Goal: Task Accomplishment & Management: Manage account settings

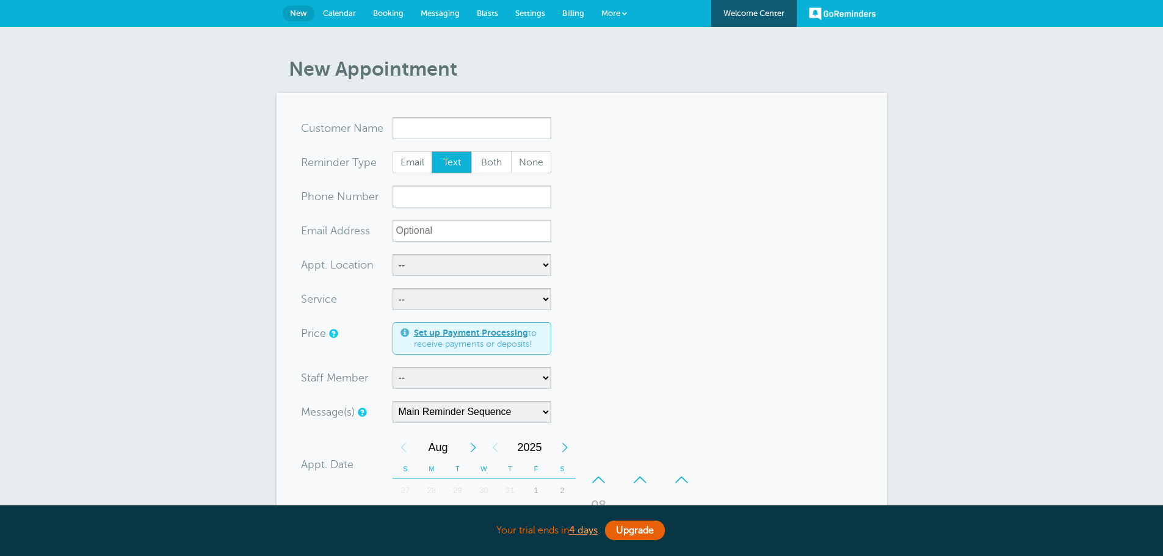
click at [606, 13] on span "More" at bounding box center [610, 13] width 19 height 9
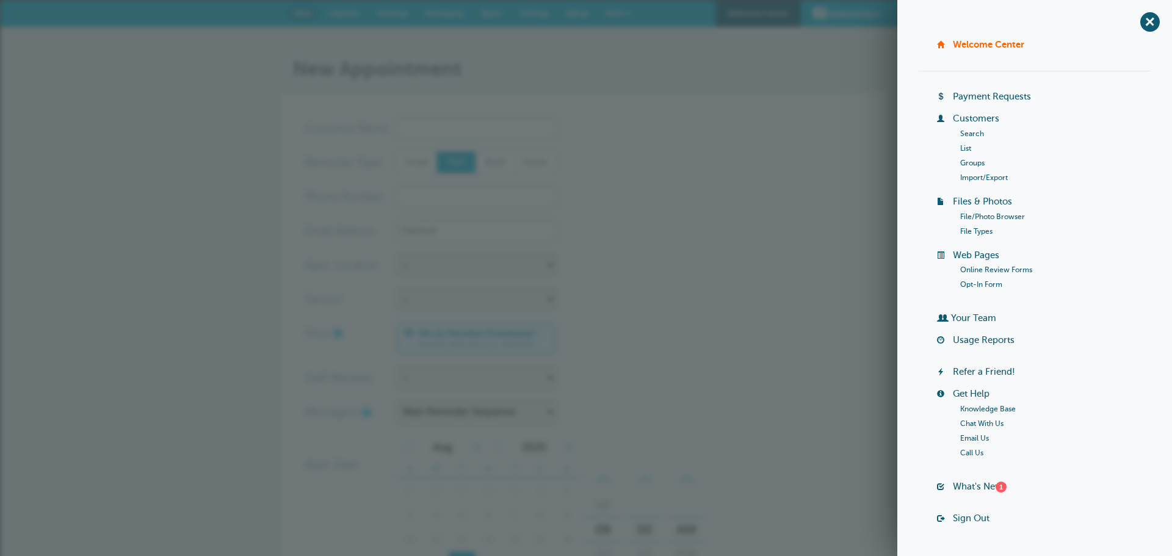
click at [731, 247] on form "You are creating a new customer. To use an existing customer select one from th…" at bounding box center [586, 453] width 562 height 672
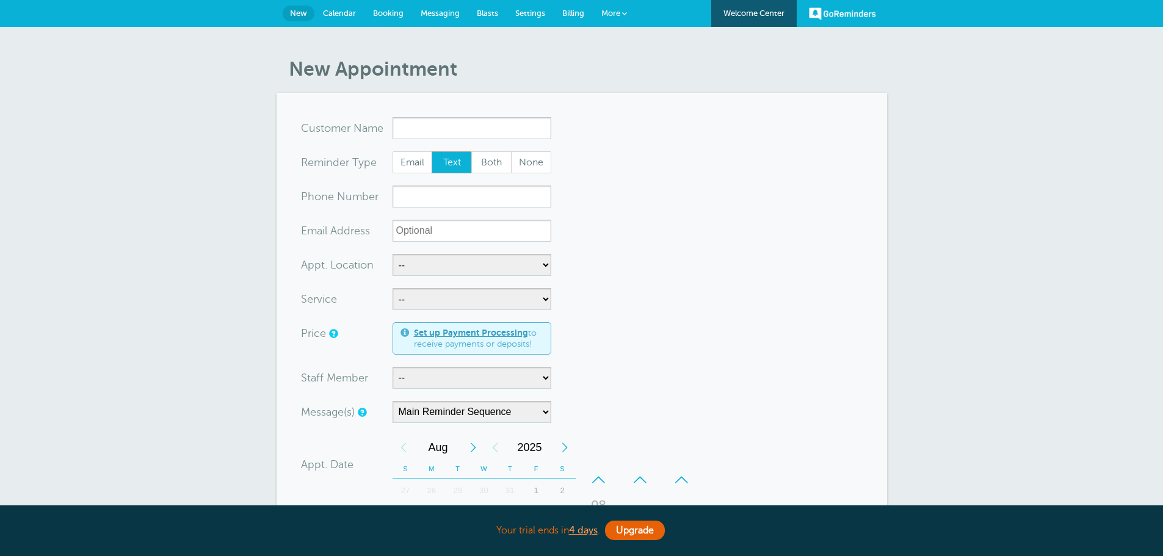
click at [521, 5] on link "Settings" at bounding box center [530, 13] width 47 height 27
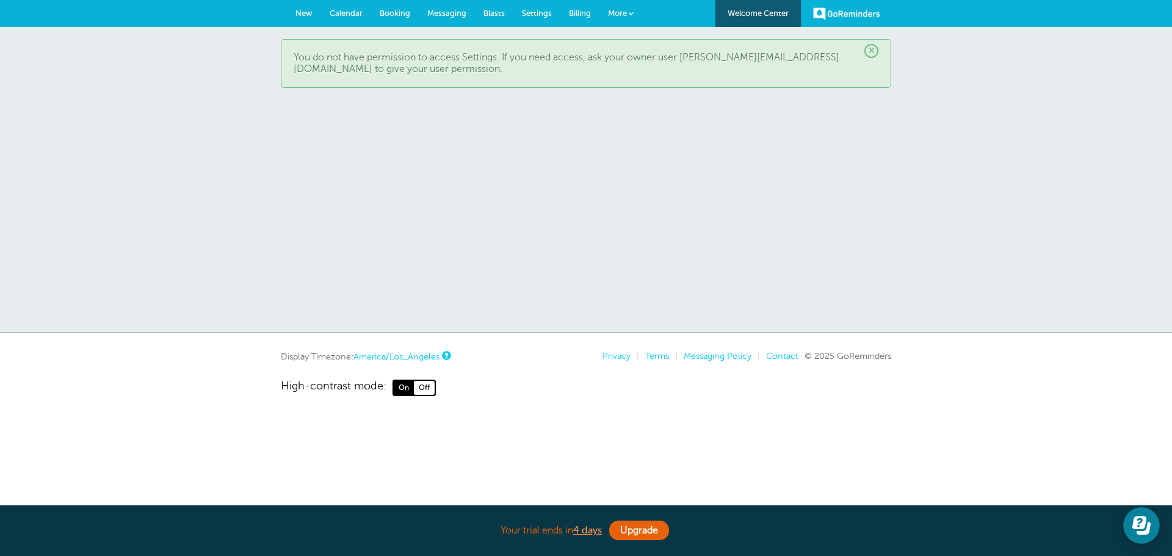
click at [296, 12] on span "New" at bounding box center [304, 13] width 17 height 9
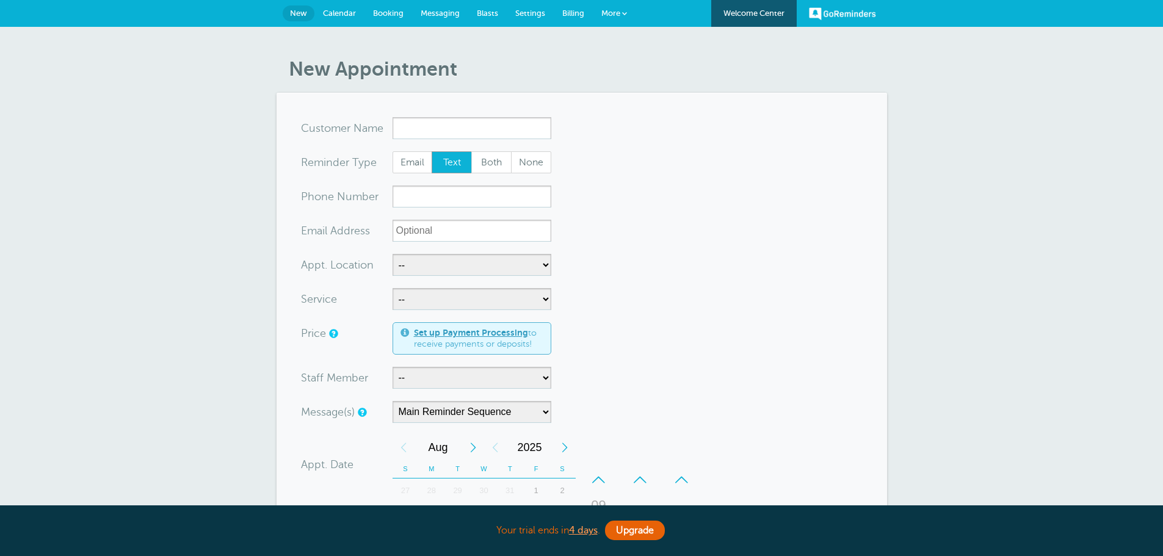
click at [631, 18] on link "More" at bounding box center [614, 13] width 43 height 27
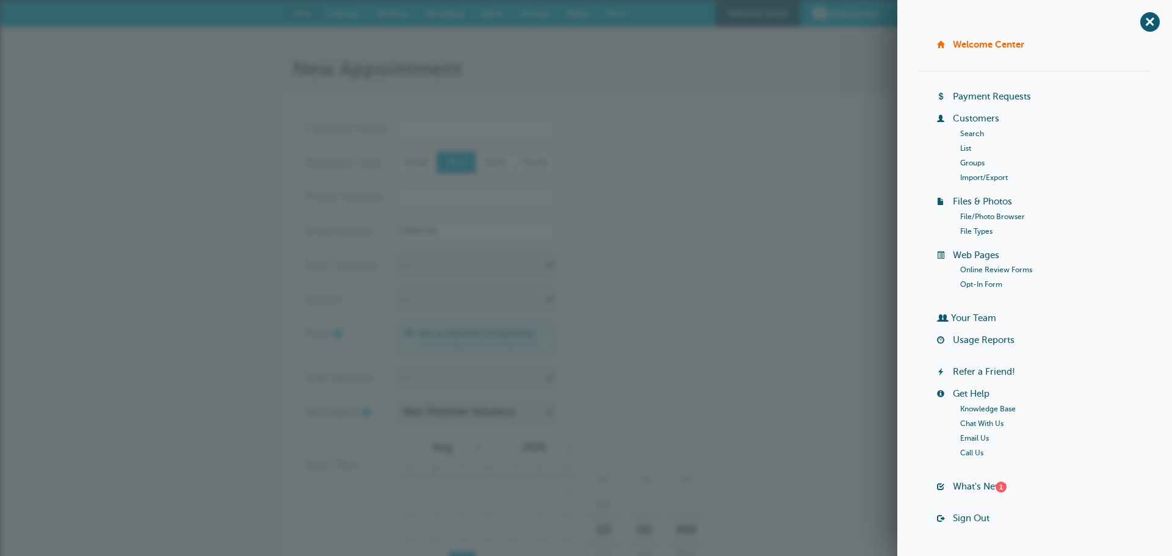
click at [731, 181] on form "You are creating a new customer. To use an existing customer select one from th…" at bounding box center [586, 453] width 562 height 672
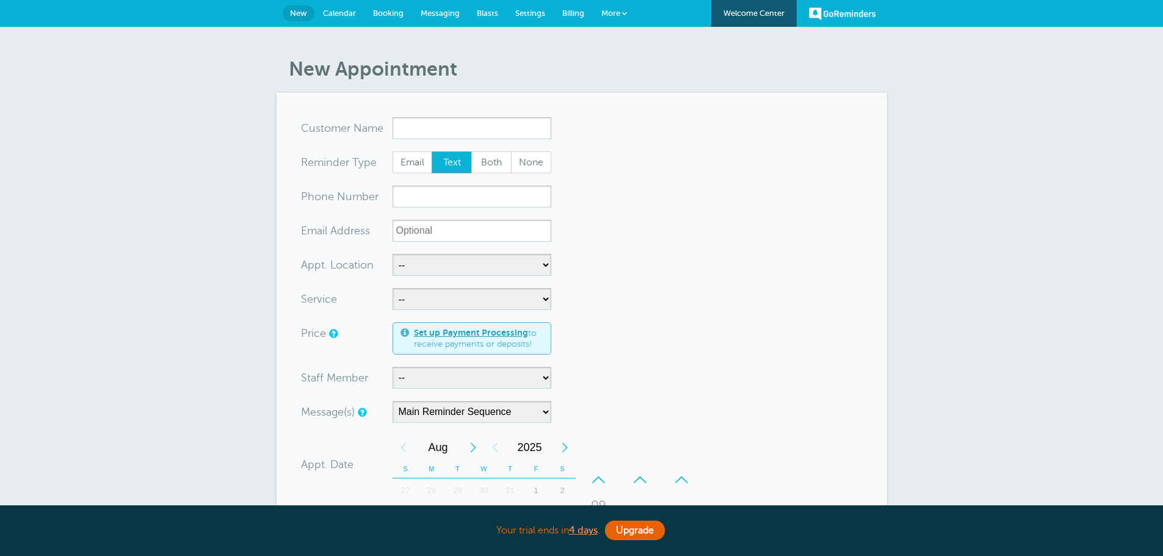
click at [539, 15] on span "Settings" at bounding box center [530, 13] width 30 height 9
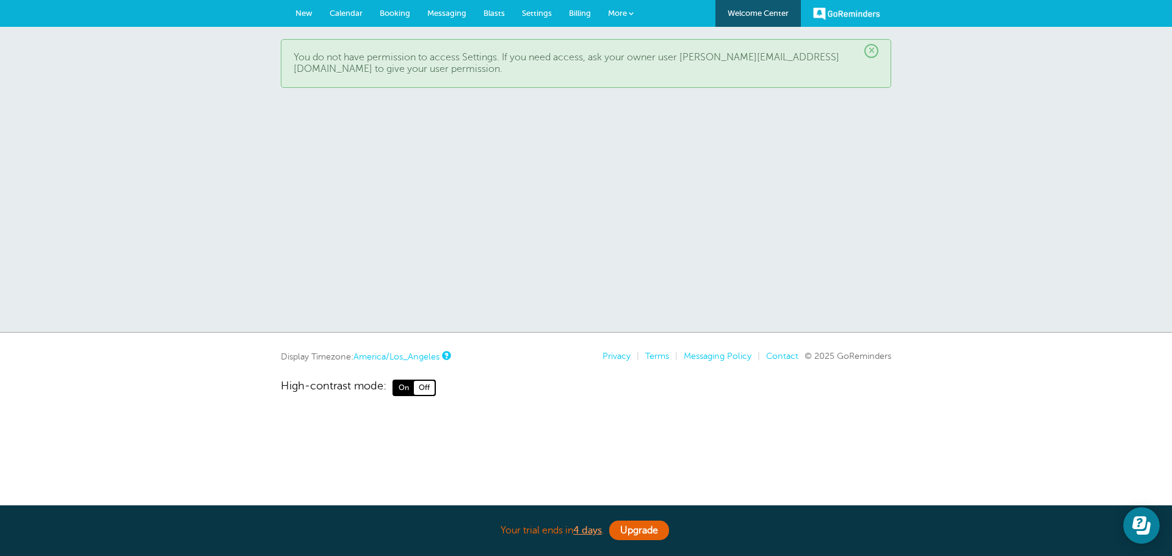
click at [872, 55] on span "×" at bounding box center [872, 51] width 14 height 14
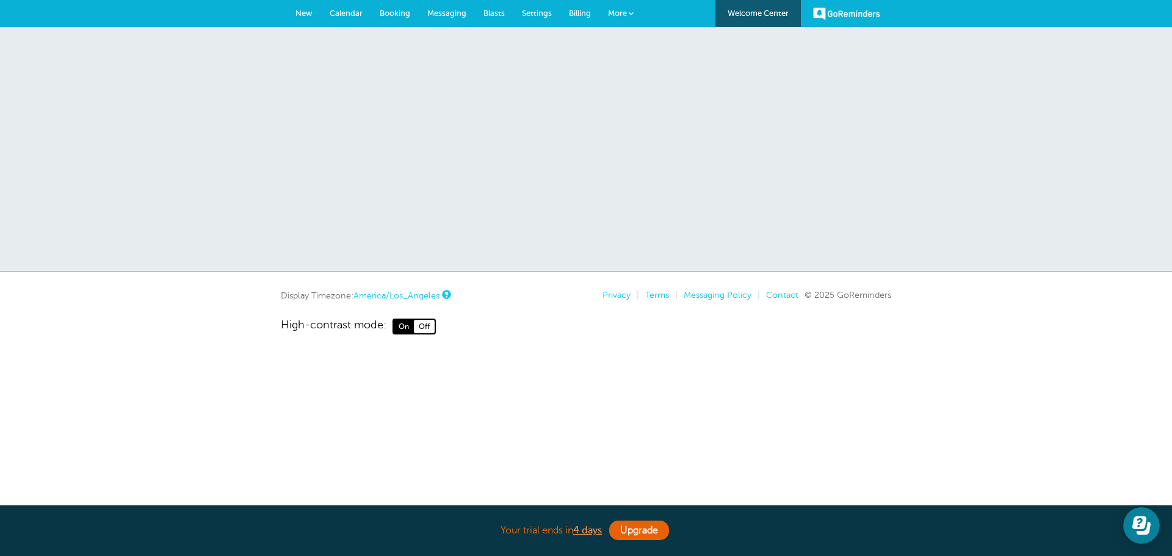
click at [310, 16] on span "New" at bounding box center [304, 13] width 17 height 9
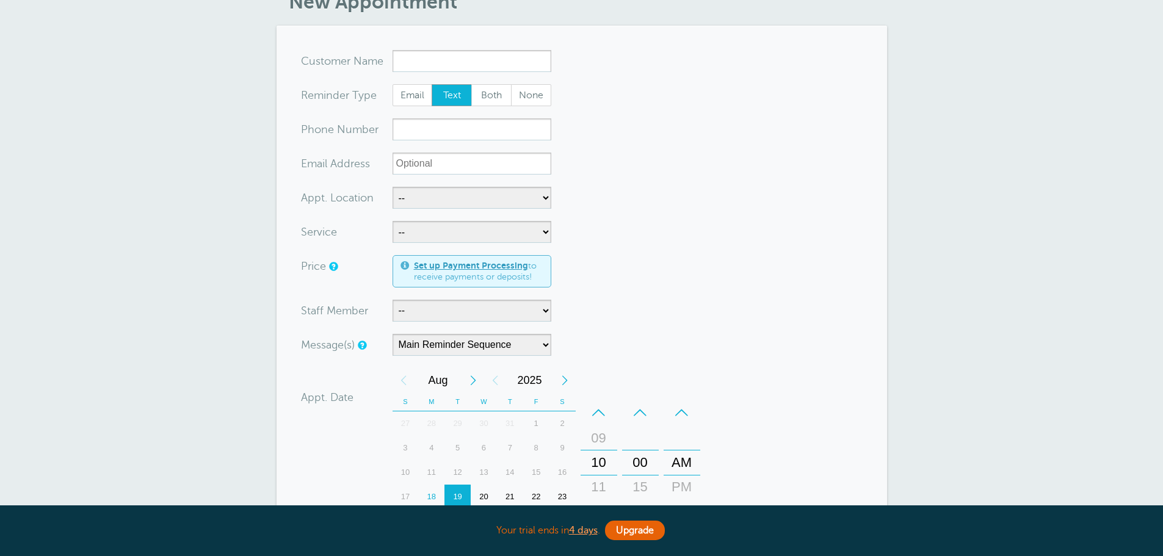
scroll to position [61, 0]
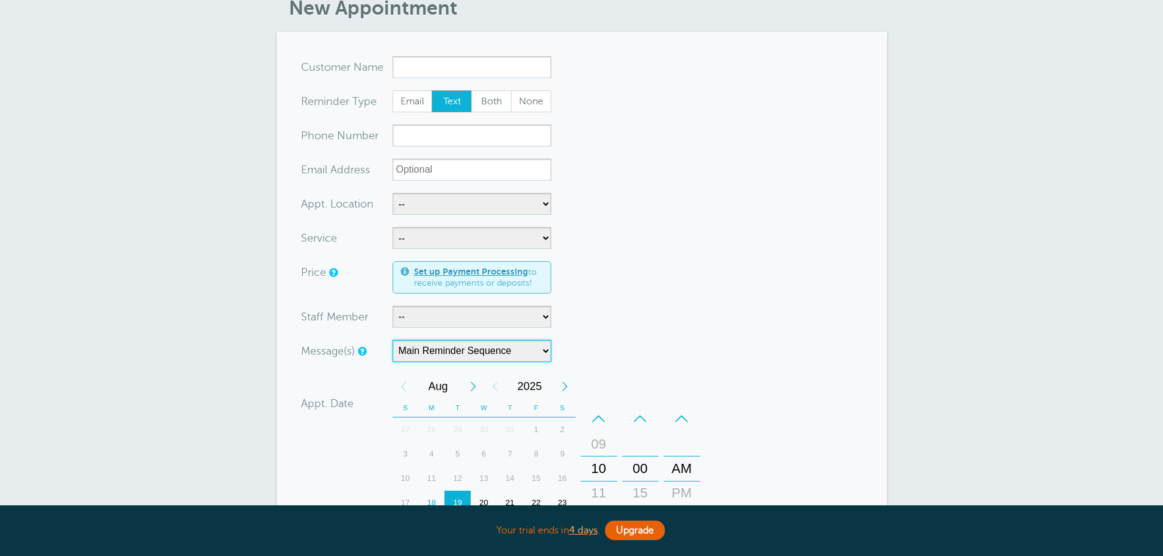
click at [463, 343] on select "Main Reminder Sequence Scheduled First Reminder" at bounding box center [472, 351] width 159 height 22
click at [473, 349] on select "Main Reminder Sequence Scheduled First Reminder" at bounding box center [472, 351] width 159 height 22
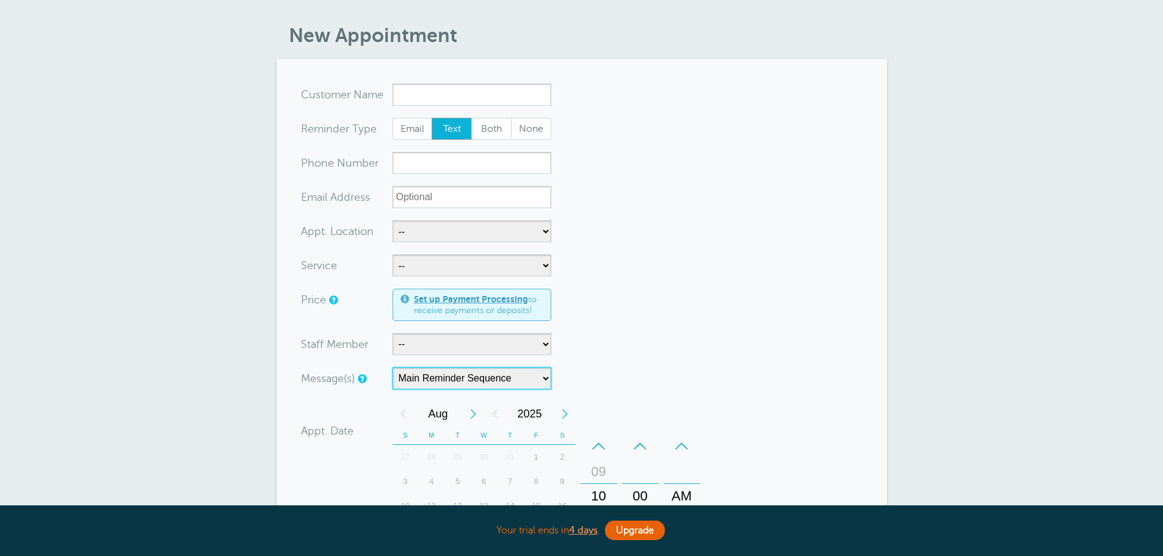
scroll to position [0, 0]
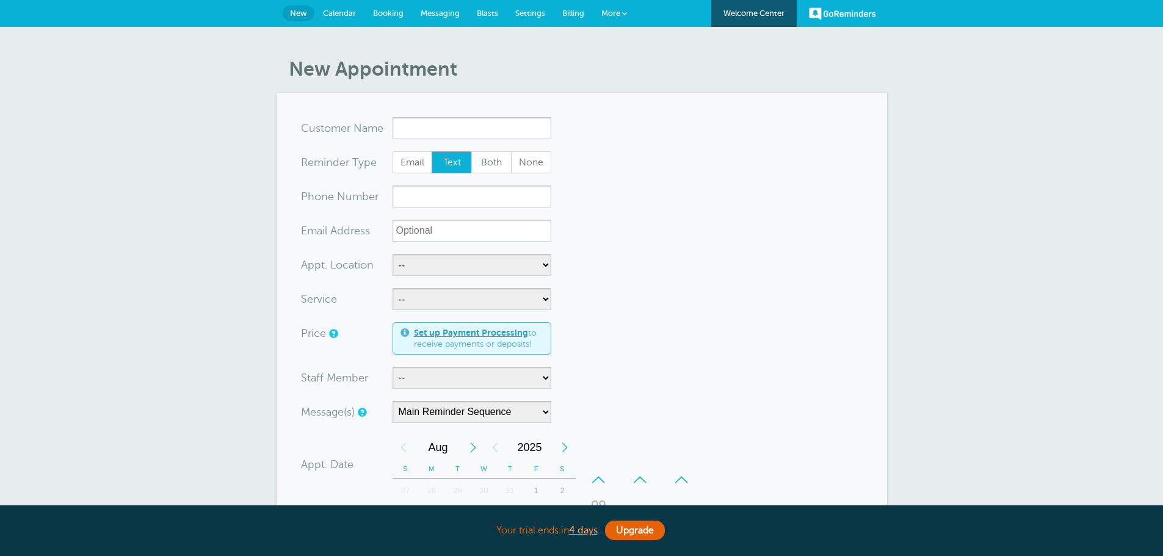
click at [533, 11] on span "Settings" at bounding box center [530, 13] width 30 height 9
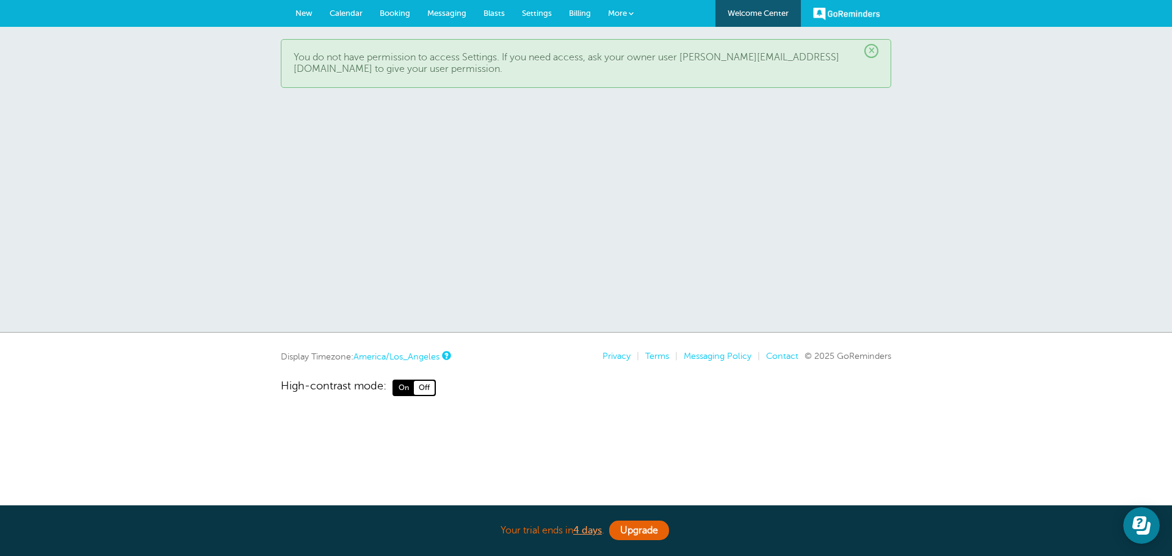
click at [872, 52] on span "×" at bounding box center [872, 51] width 14 height 14
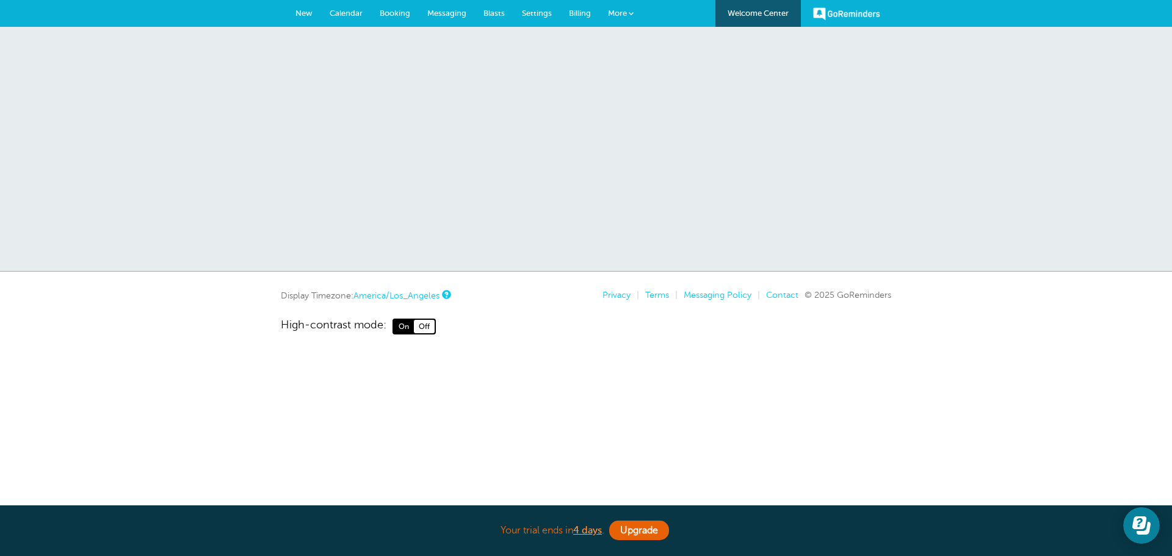
click at [622, 17] on span "More" at bounding box center [617, 13] width 19 height 9
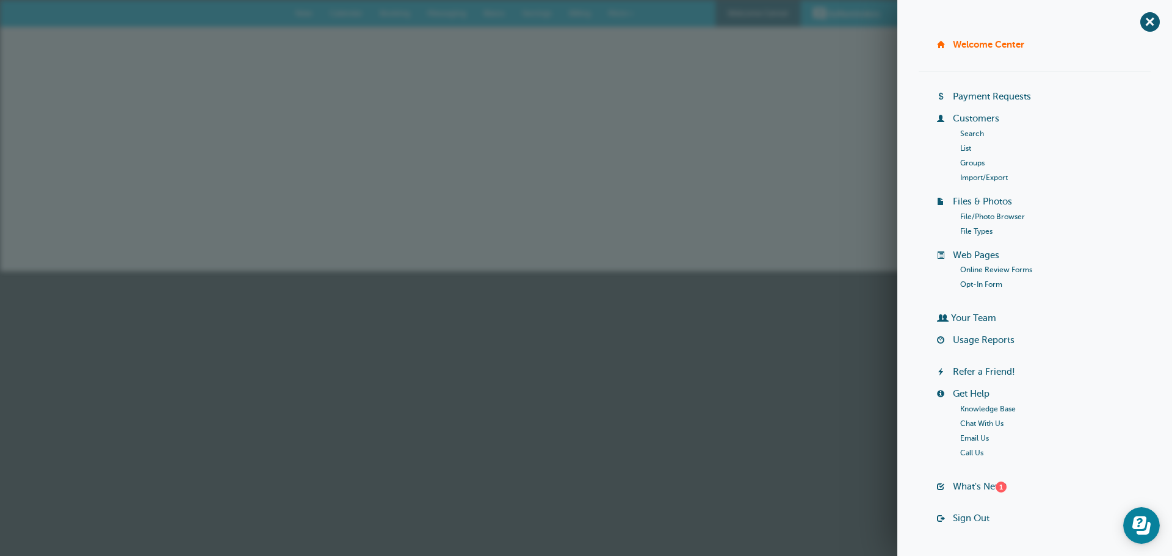
click at [516, 202] on div at bounding box center [586, 130] width 611 height 183
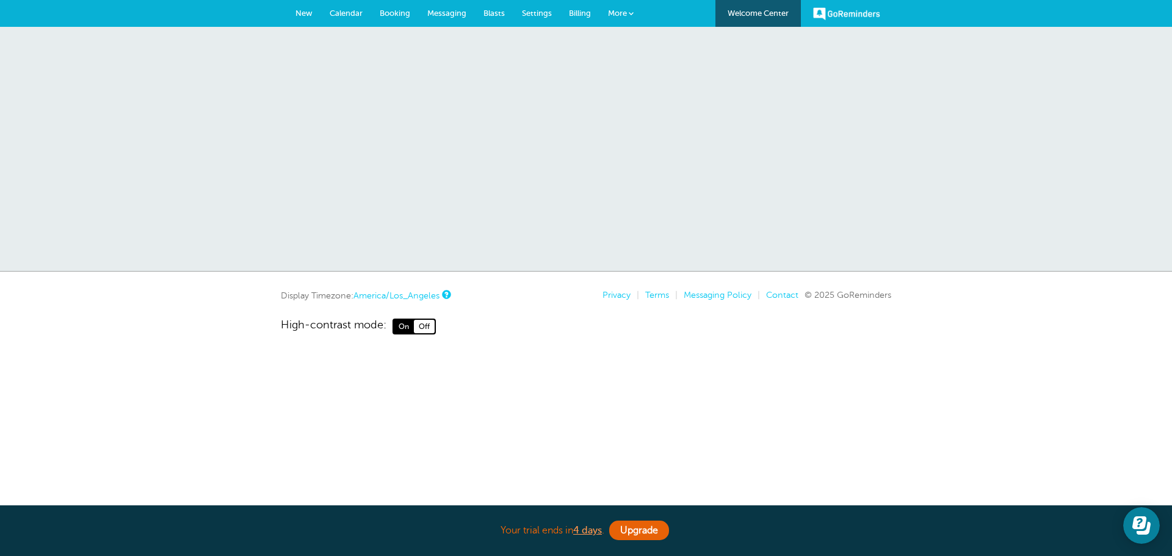
click at [309, 12] on span "New" at bounding box center [304, 13] width 17 height 9
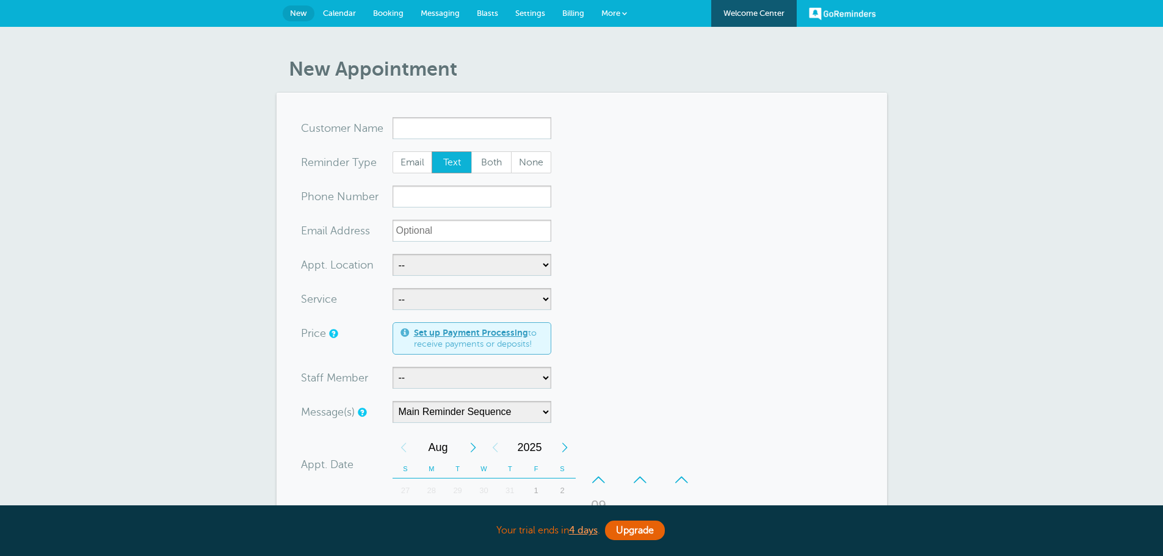
click at [346, 12] on span "Calendar" at bounding box center [339, 13] width 33 height 9
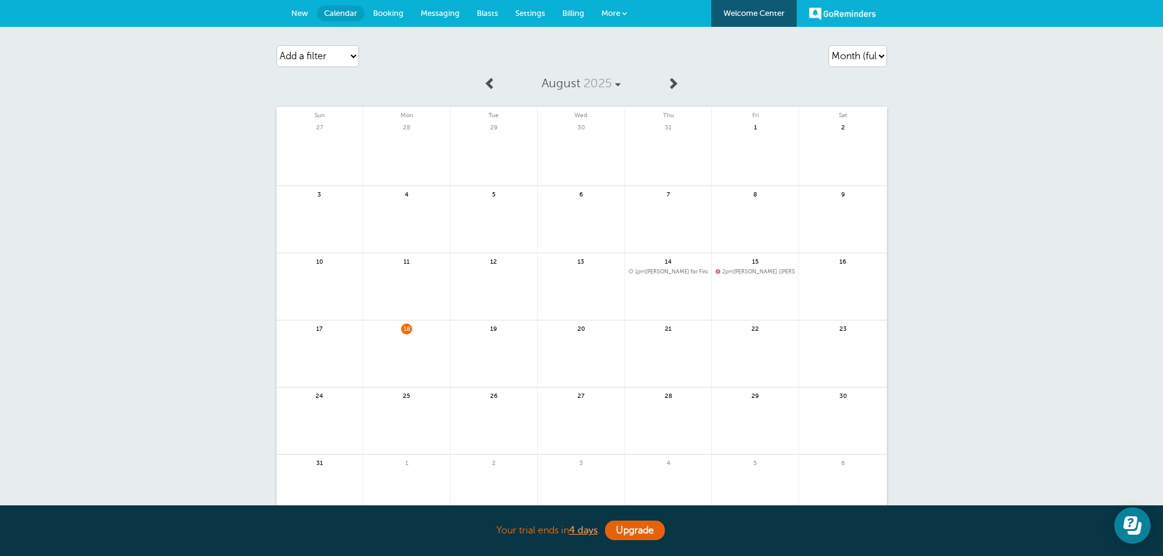
click at [297, 13] on span "New" at bounding box center [299, 13] width 17 height 9
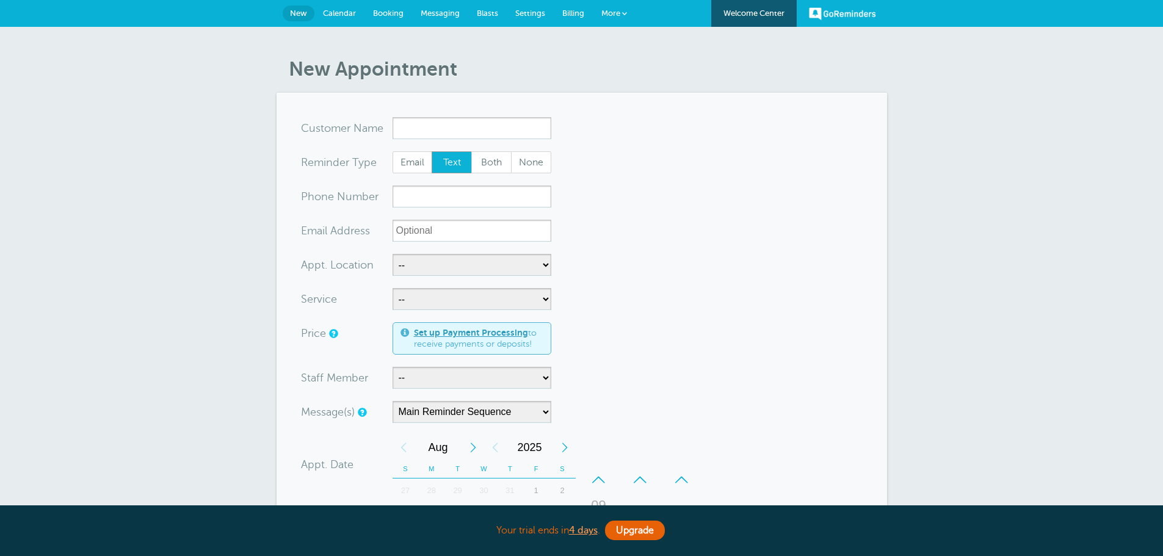
scroll to position [61, 0]
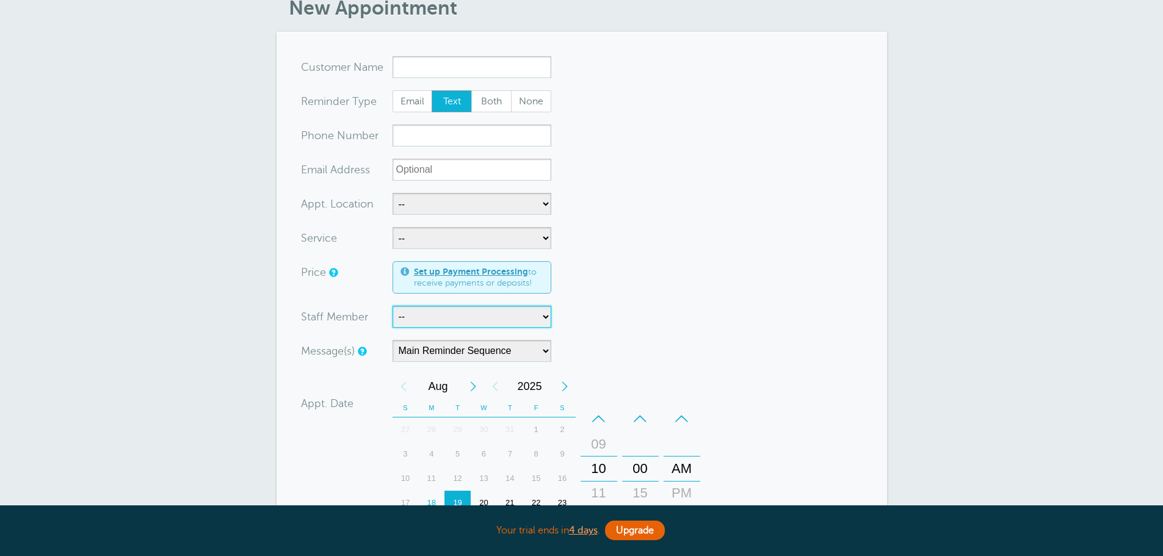
click at [517, 316] on select "-- [PERSON_NAME] [PERSON_NAME] [PERSON_NAME] [PERSON_NAME] [PERSON_NAME] [PERSO…" at bounding box center [472, 317] width 159 height 22
click at [537, 238] on select "-- Business Valuation Planning Financial Planning Investment Advisory Services …" at bounding box center [472, 238] width 159 height 22
select select "27828"
click at [393, 227] on select "-- Business Valuation Planning Financial Planning Investment Advisory Services …" at bounding box center [472, 238] width 159 height 22
click at [547, 234] on select "-- Business Valuation Planning Financial Planning Investment Advisory Services …" at bounding box center [472, 238] width 159 height 22
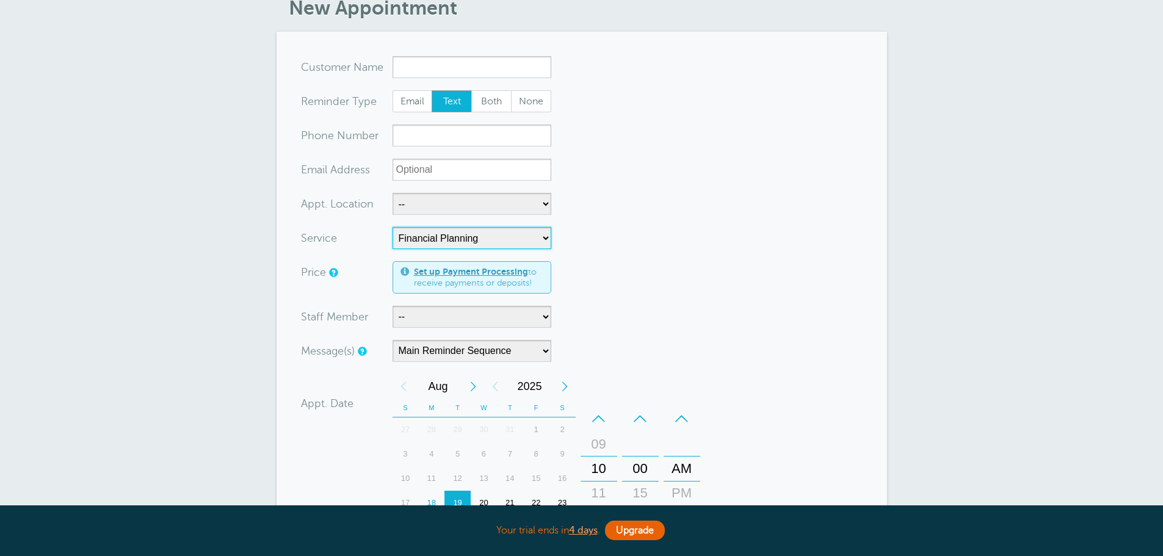
click at [547, 234] on select "-- Business Valuation Planning Financial Planning Investment Advisory Services …" at bounding box center [472, 238] width 159 height 22
click at [575, 244] on form "You are creating a new customer. To use an existing customer select one from th…" at bounding box center [582, 392] width 562 height 672
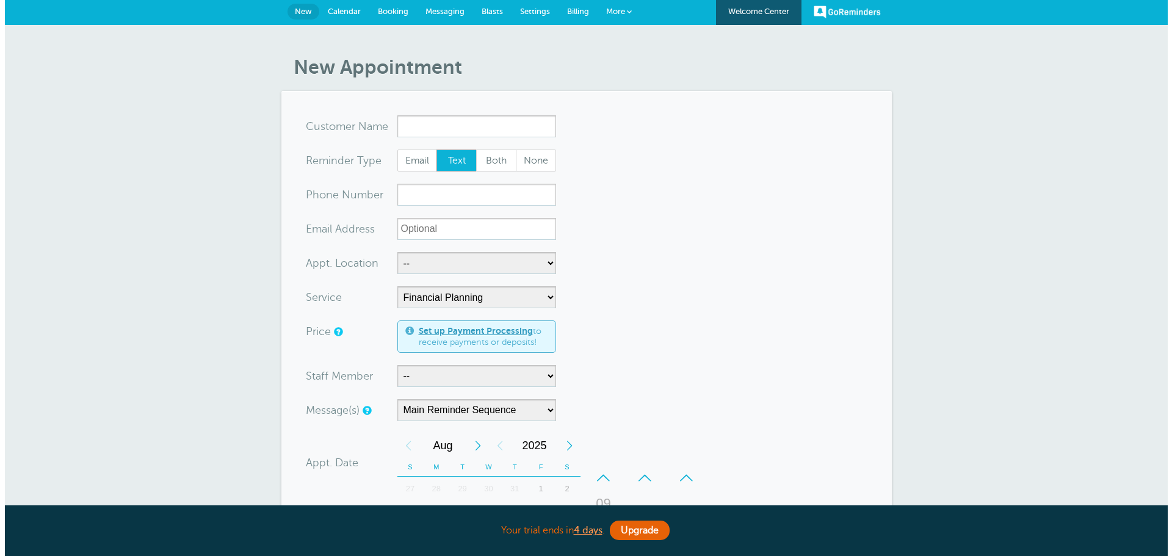
scroll to position [0, 0]
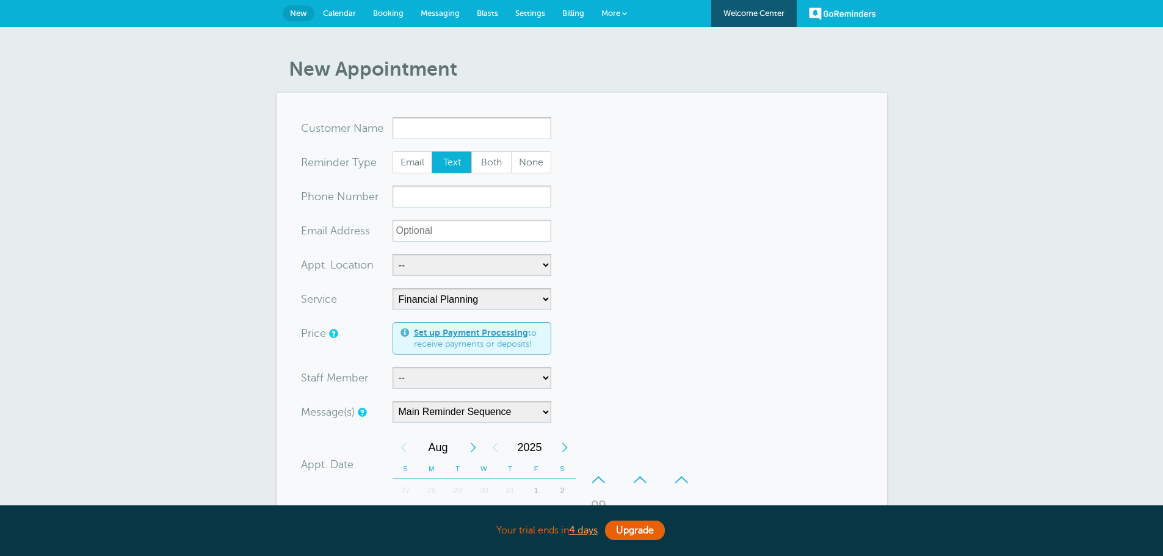
click at [617, 15] on span "More" at bounding box center [610, 13] width 19 height 9
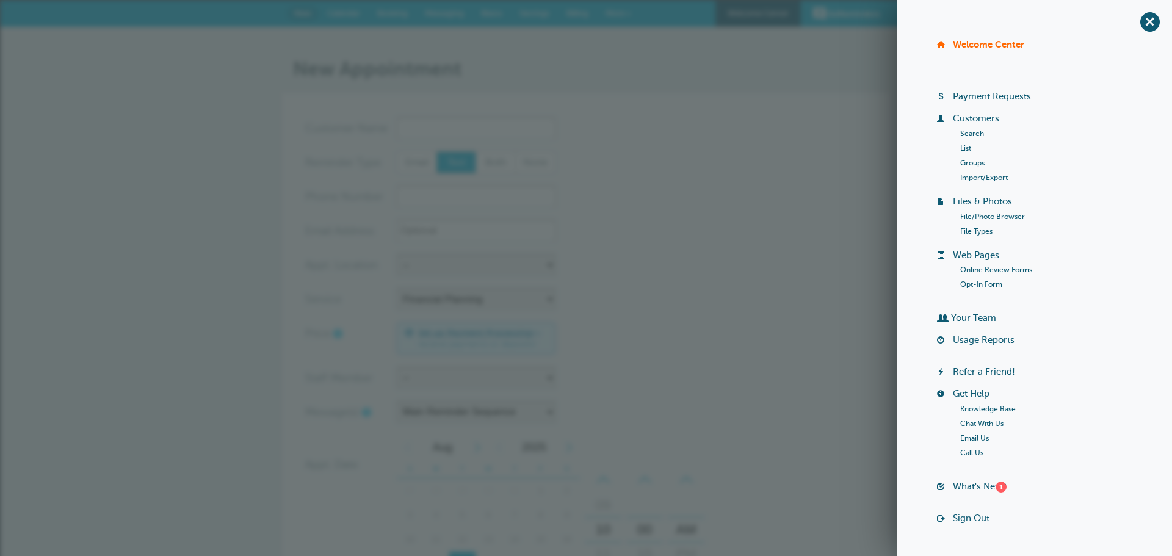
click at [786, 271] on form "You are creating a new customer. To use an existing customer select one from th…" at bounding box center [586, 453] width 562 height 672
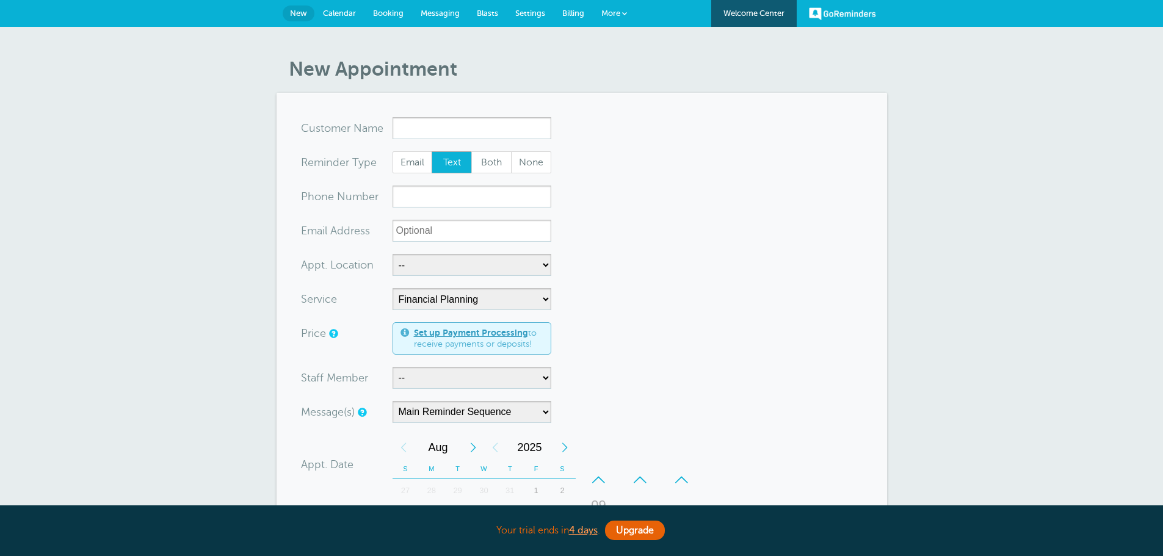
click at [625, 8] on link "More" at bounding box center [614, 13] width 43 height 27
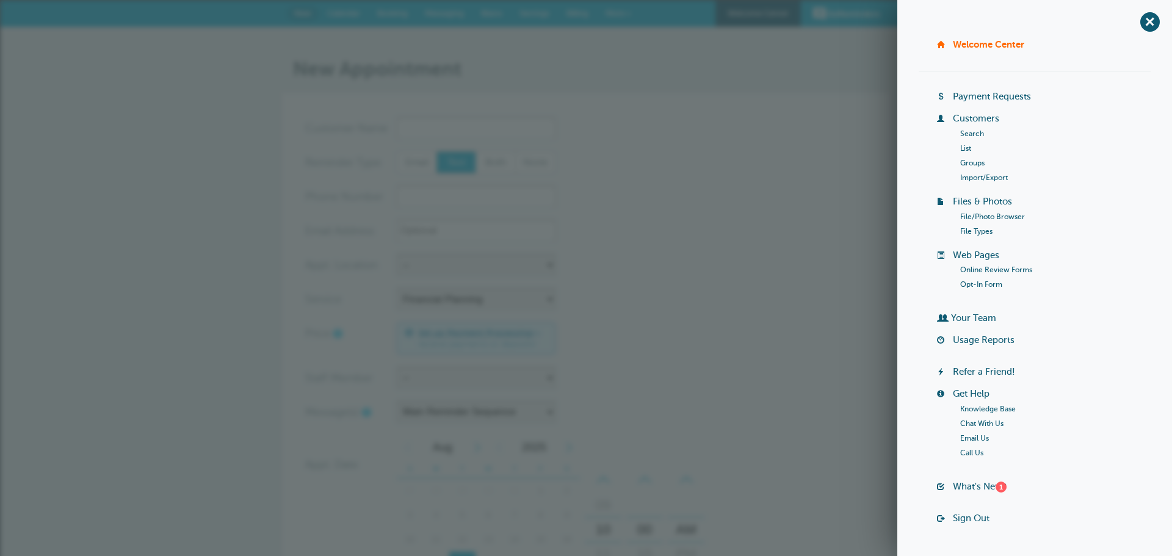
click at [972, 314] on link "Your Team" at bounding box center [973, 318] width 45 height 10
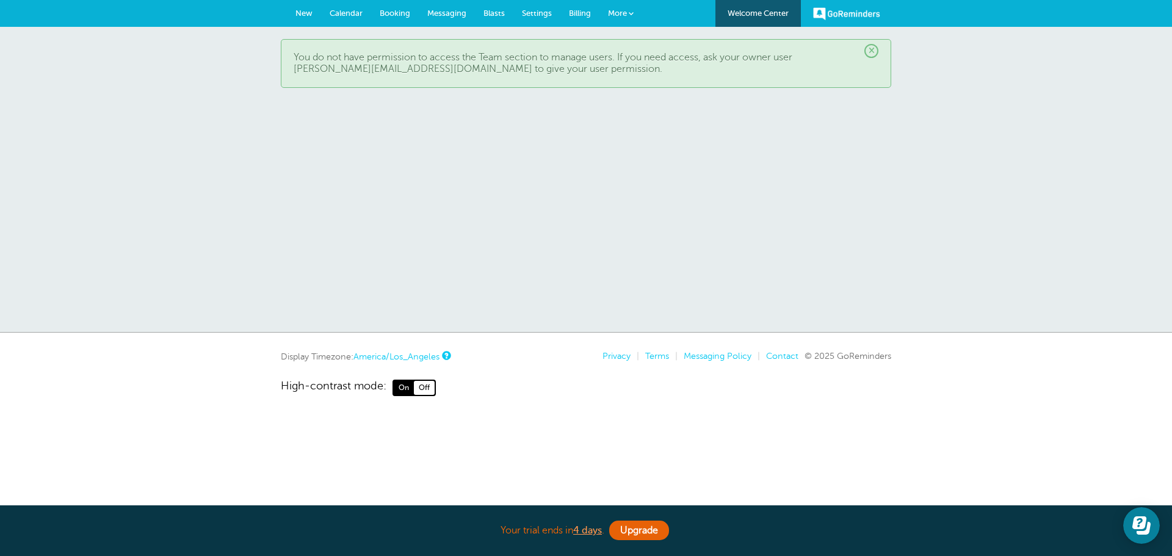
click at [875, 49] on span "×" at bounding box center [872, 51] width 14 height 14
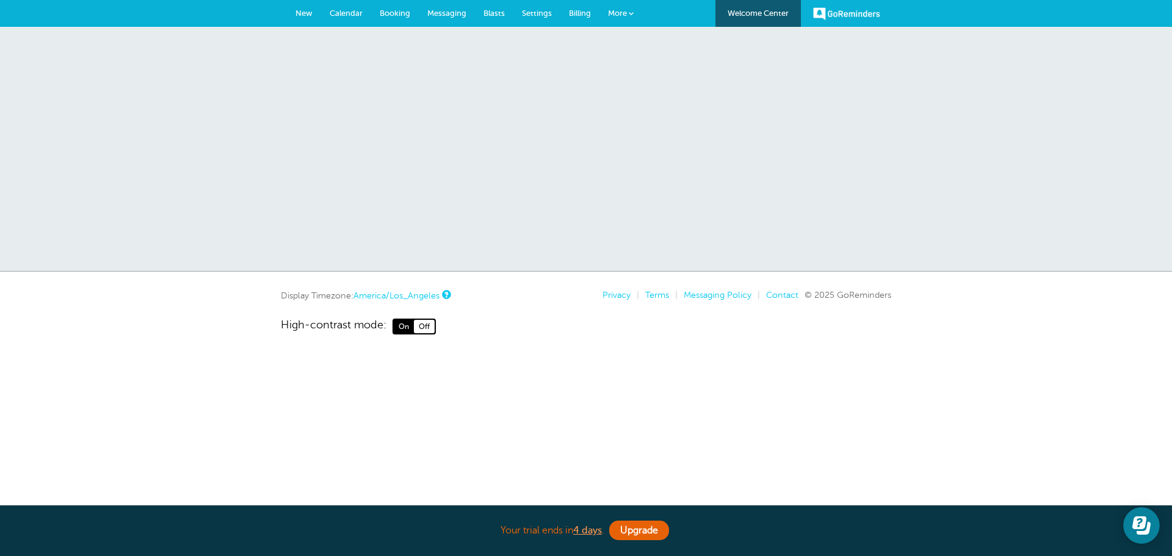
click at [559, 11] on link "Settings" at bounding box center [536, 13] width 47 height 27
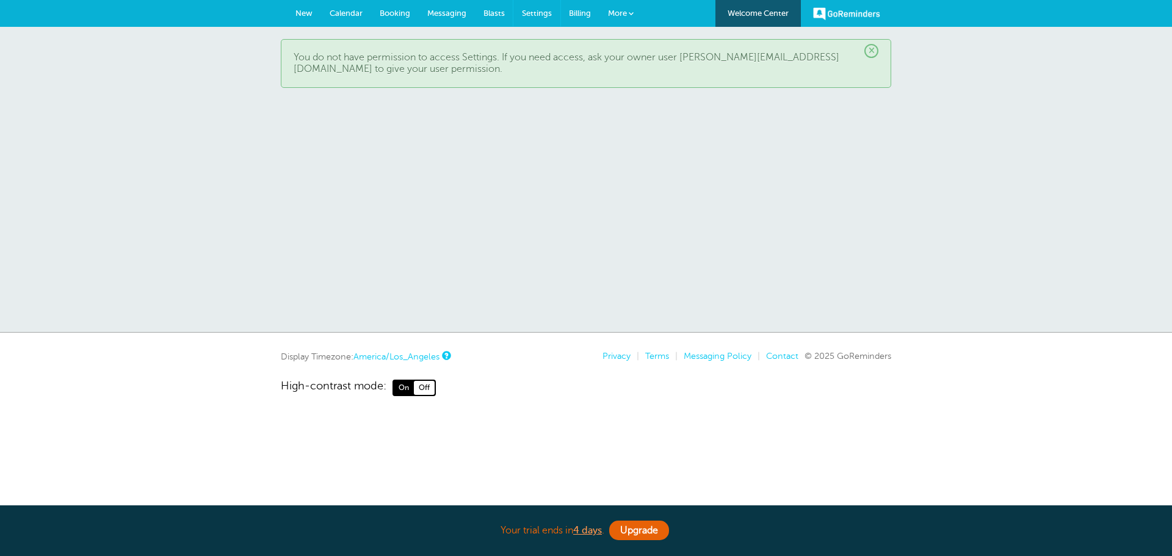
click at [538, 15] on span "Settings" at bounding box center [537, 13] width 30 height 9
click at [872, 48] on span "×" at bounding box center [872, 51] width 14 height 14
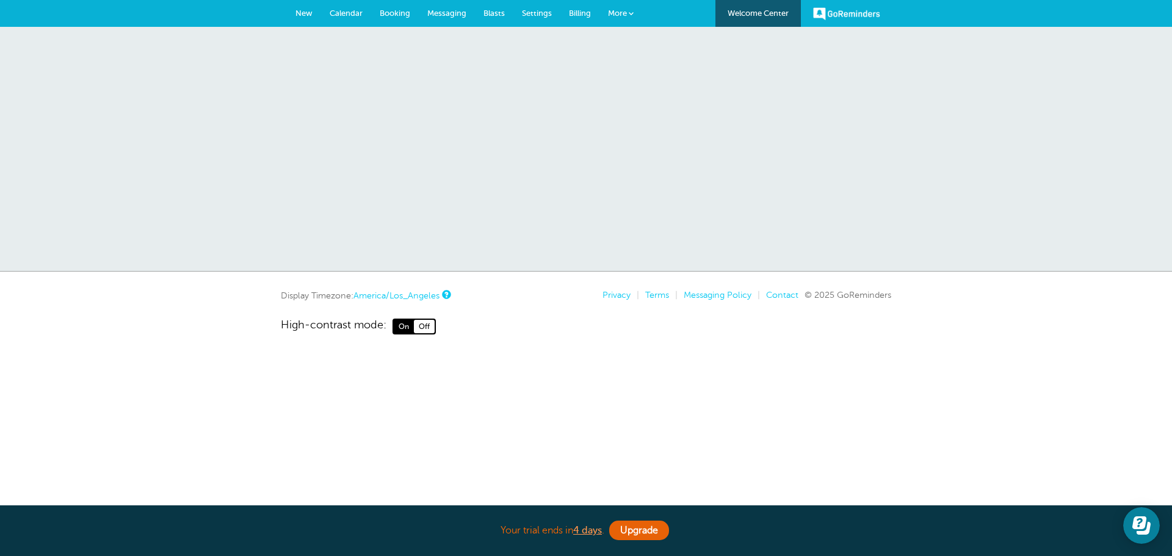
click at [350, 9] on span "Calendar" at bounding box center [346, 13] width 33 height 9
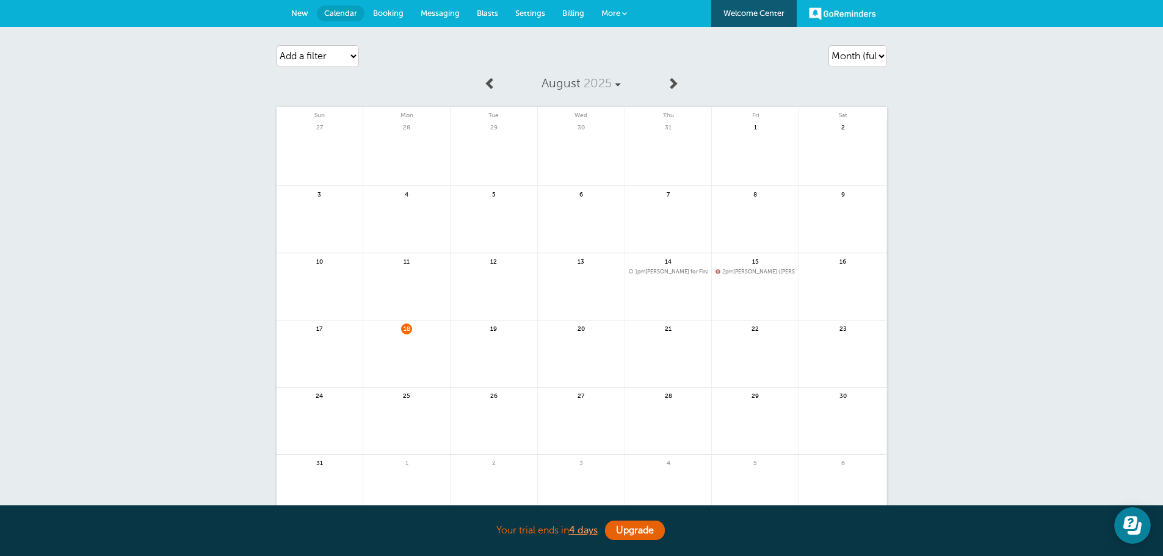
click at [617, 83] on span at bounding box center [618, 85] width 6 height 6
click at [865, 58] on select "Agenda Day Week Month (full view) Month (condensed)" at bounding box center [858, 56] width 59 height 22
click at [634, 15] on link "More" at bounding box center [614, 13] width 43 height 27
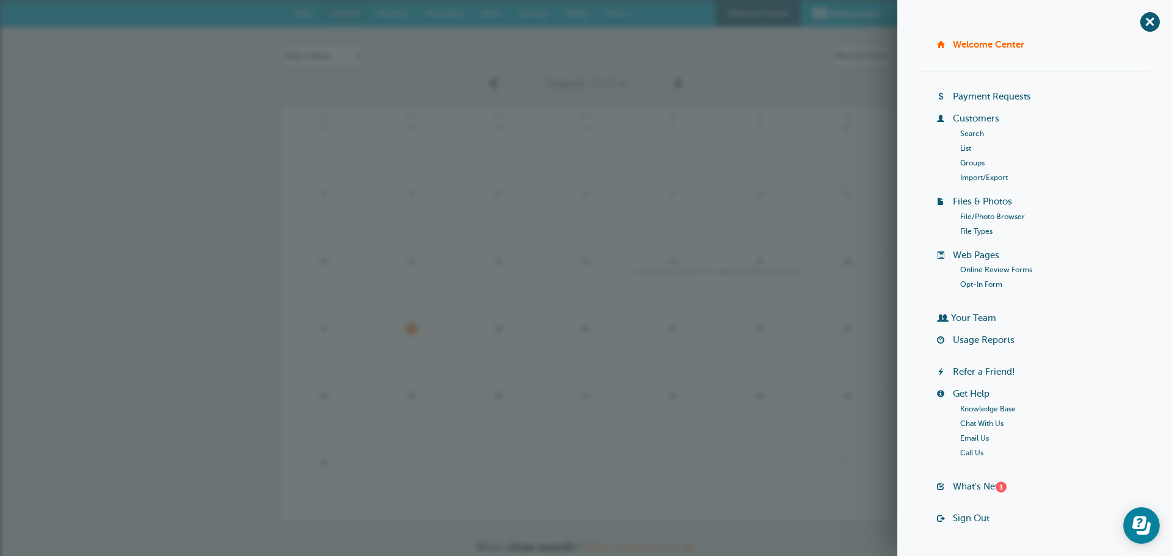
click at [866, 168] on link at bounding box center [847, 159] width 87 height 53
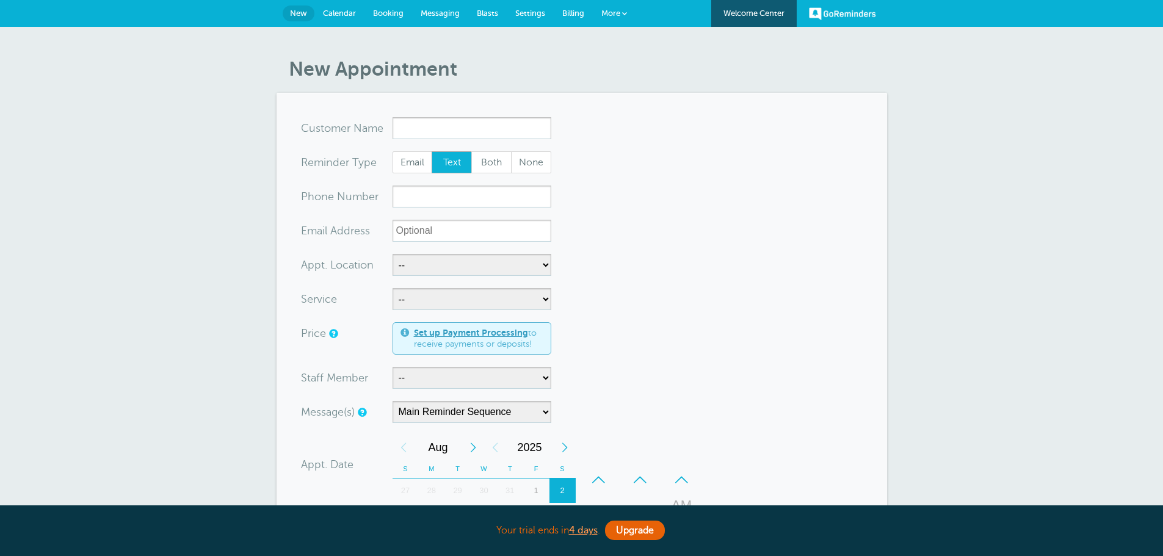
click at [733, 267] on form "You are creating a new customer. To use an existing customer select one from th…" at bounding box center [582, 453] width 562 height 672
click at [949, 204] on div "New Appointment You are creating a new customer. To use an existing customer se…" at bounding box center [581, 467] width 1163 height 880
click at [531, 15] on span "Settings" at bounding box center [530, 13] width 30 height 9
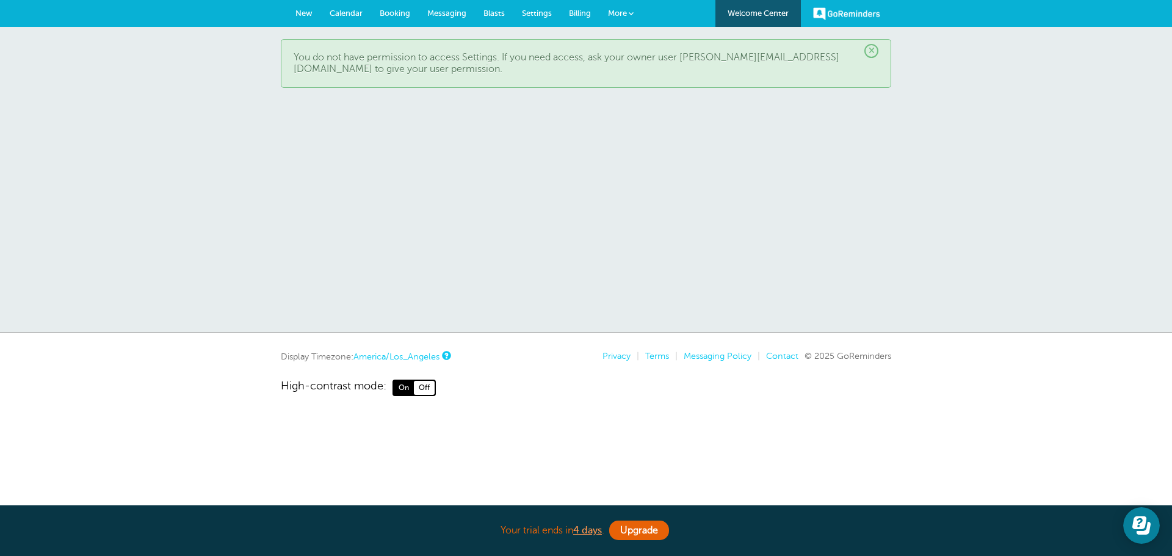
click at [874, 53] on span "×" at bounding box center [872, 51] width 14 height 14
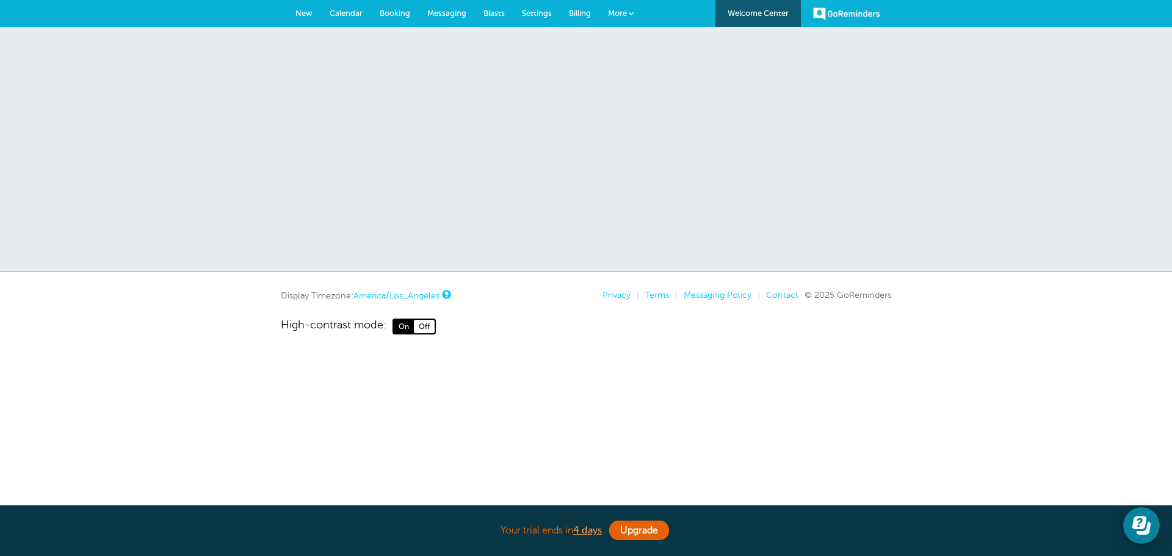
click at [311, 12] on span "New" at bounding box center [304, 13] width 17 height 9
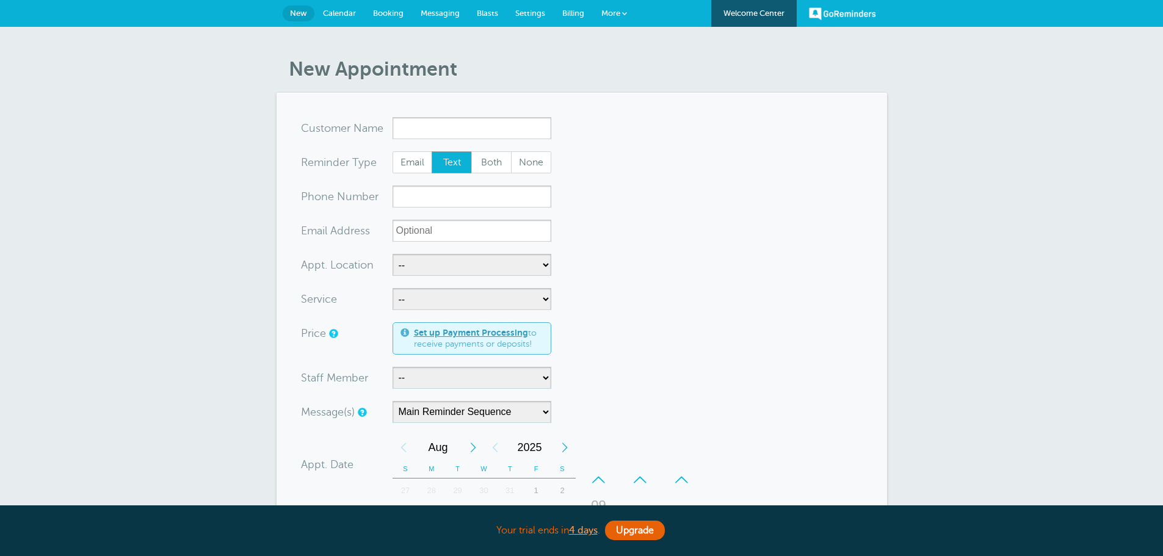
click at [349, 17] on span "Calendar" at bounding box center [339, 13] width 33 height 9
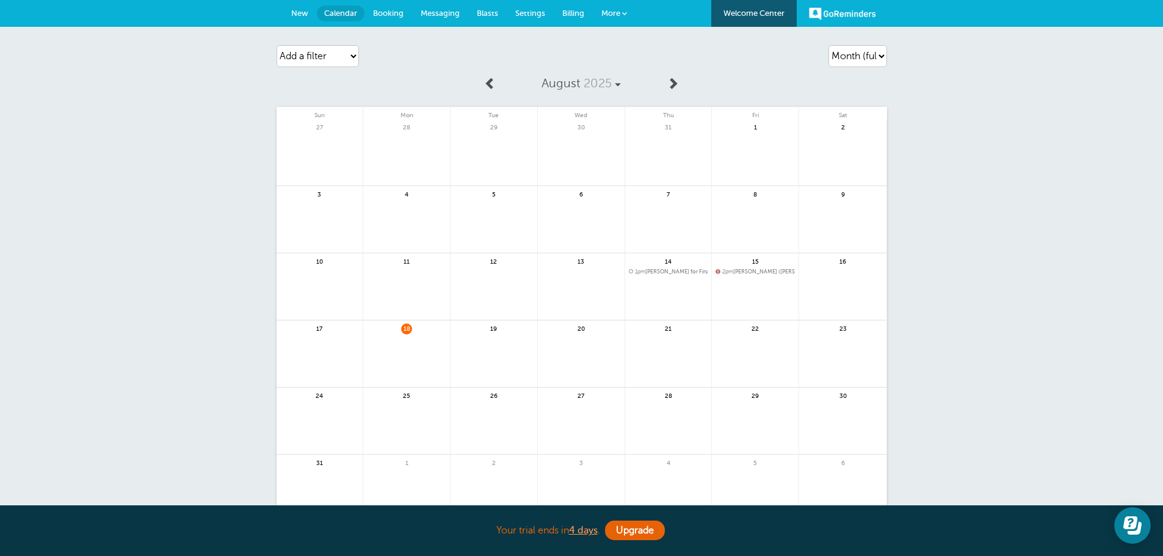
click at [535, 14] on span "Settings" at bounding box center [530, 13] width 30 height 9
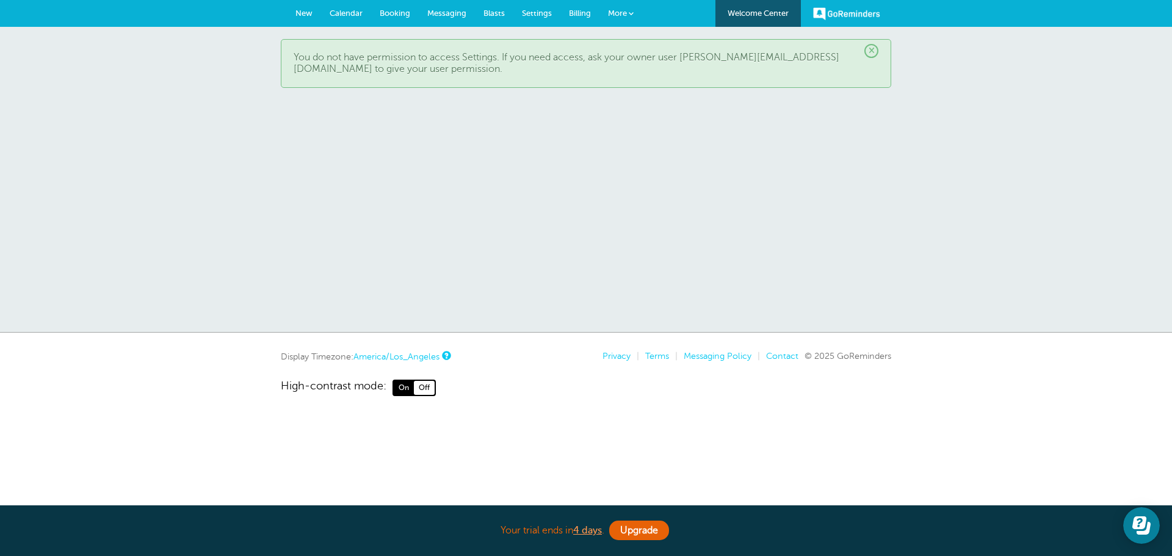
click at [874, 51] on span "×" at bounding box center [872, 51] width 14 height 14
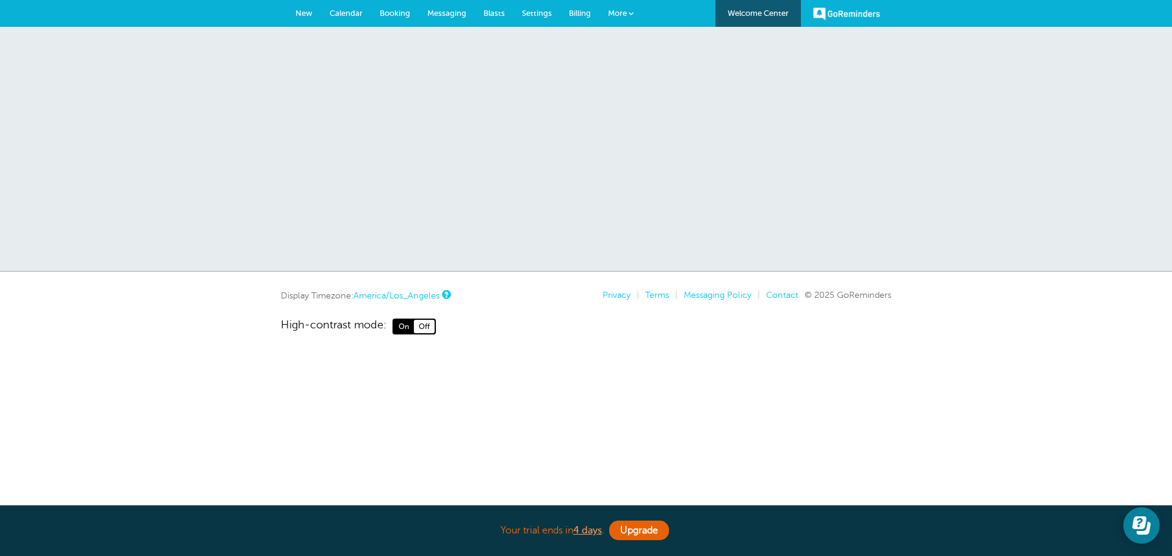
click at [545, 12] on span "Settings" at bounding box center [537, 13] width 30 height 9
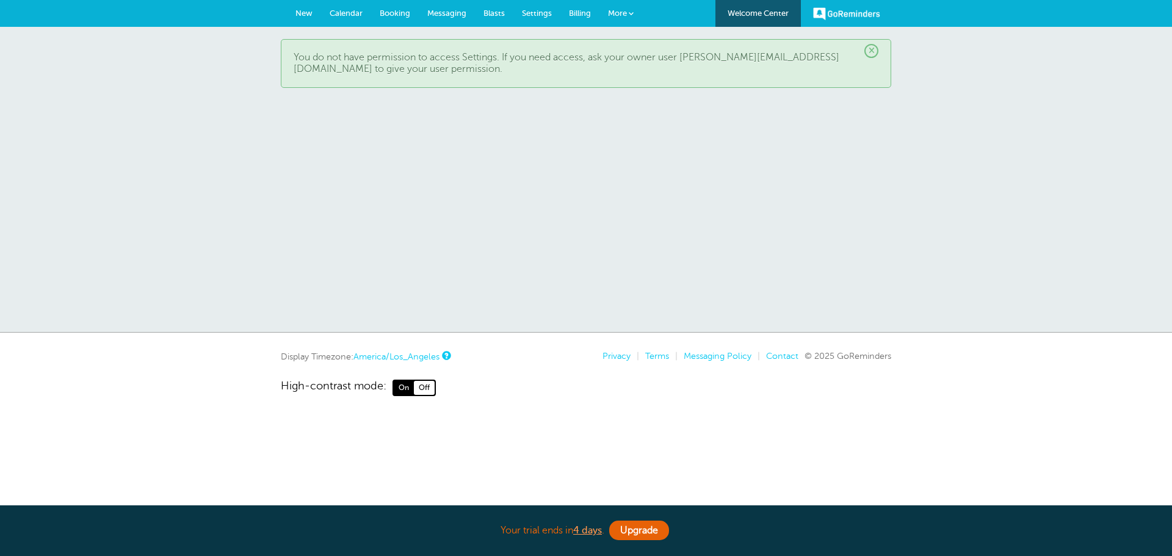
click at [876, 51] on span "×" at bounding box center [872, 51] width 14 height 14
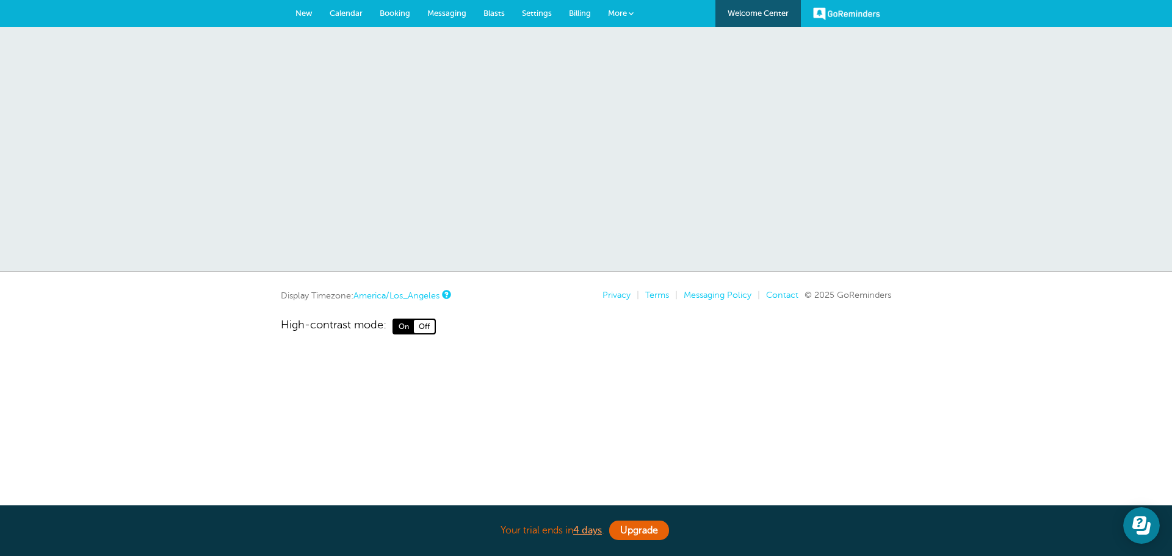
click at [628, 15] on link "More" at bounding box center [621, 13] width 43 height 27
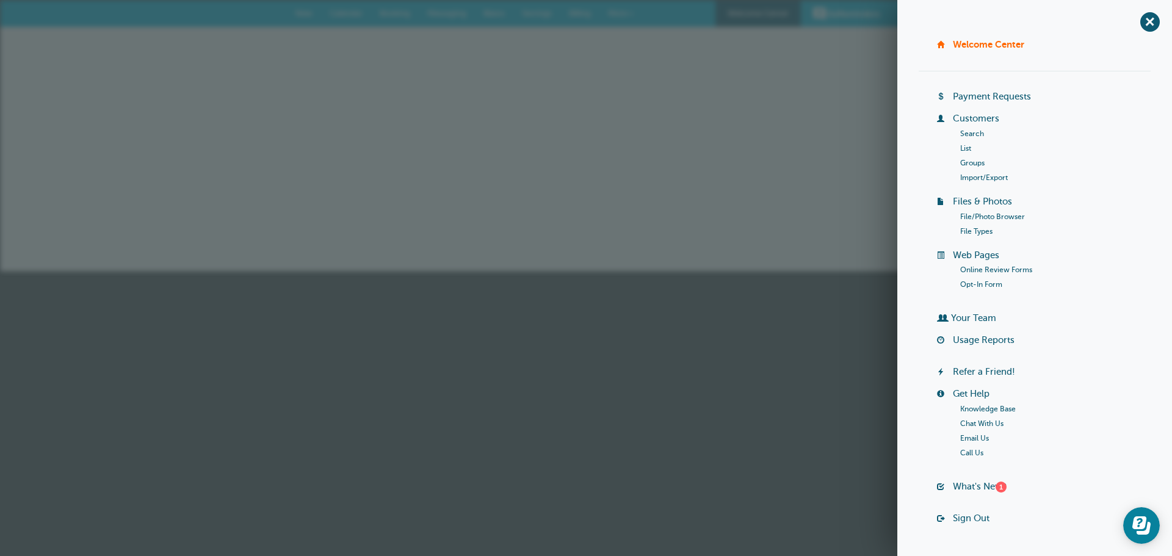
click at [973, 165] on link "Groups" at bounding box center [972, 163] width 24 height 9
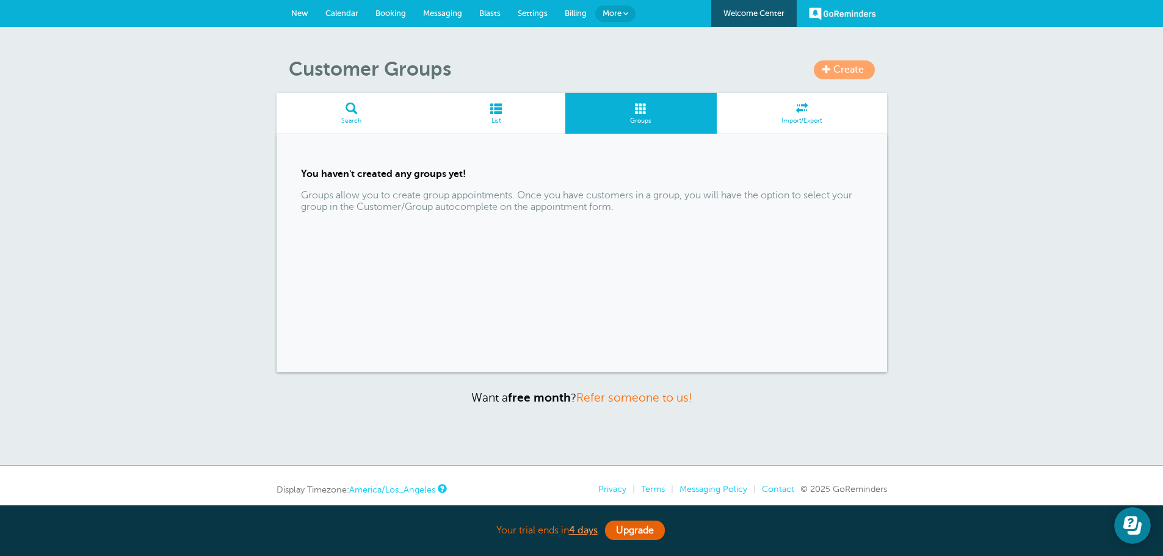
click at [800, 113] on span at bounding box center [802, 109] width 170 height 12
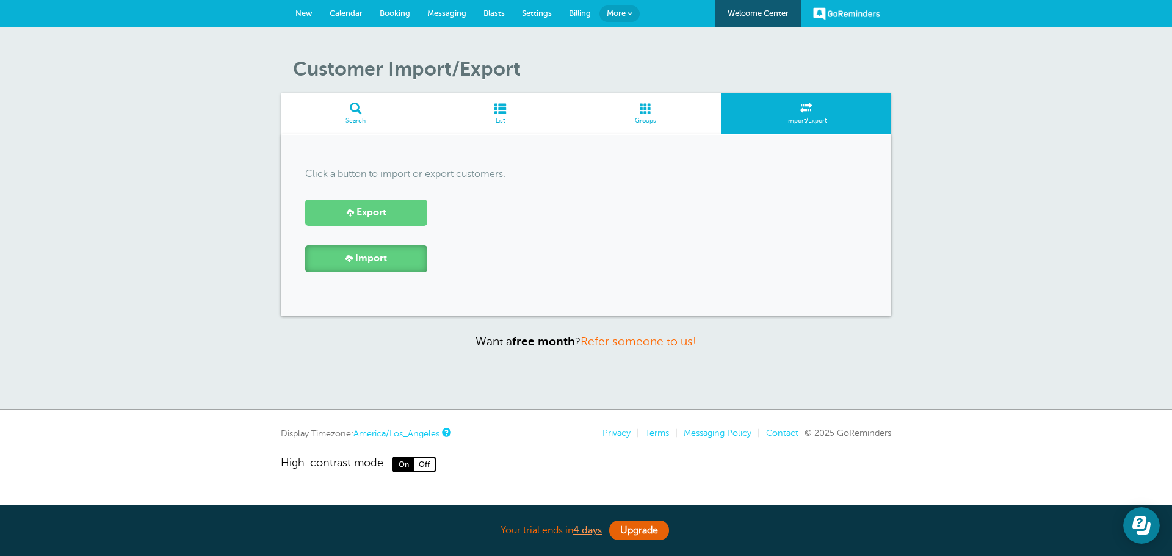
click at [379, 249] on link "Import" at bounding box center [366, 258] width 122 height 26
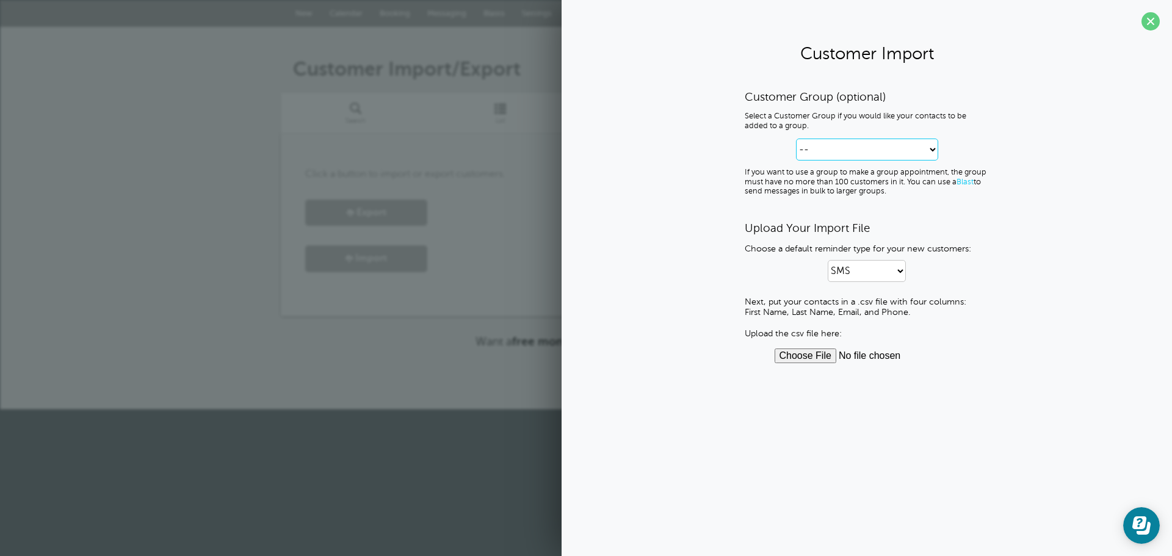
click at [882, 140] on select "-- Create new Customer Group" at bounding box center [867, 150] width 142 height 22
click at [880, 143] on select "-- Create new Customer Group" at bounding box center [867, 150] width 142 height 22
click at [1146, 24] on span at bounding box center [1151, 21] width 18 height 18
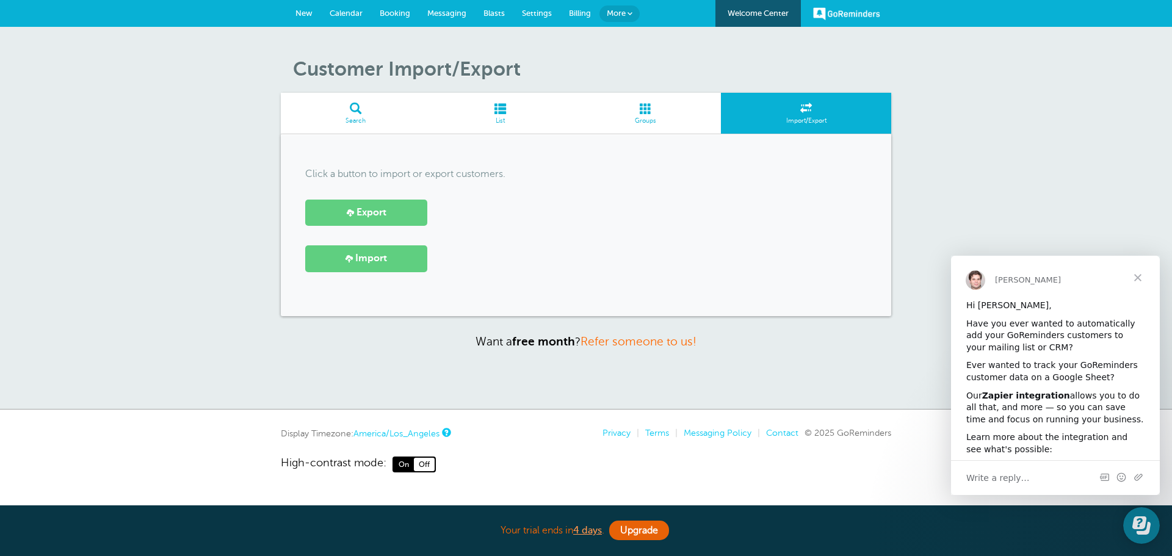
click at [1140, 278] on span "Close" at bounding box center [1138, 278] width 44 height 44
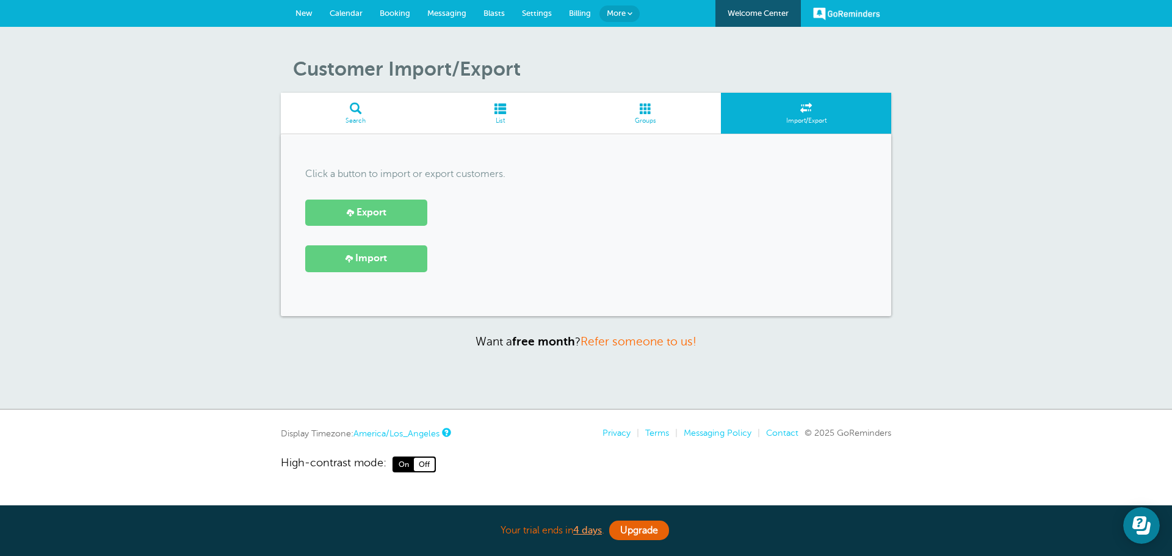
click at [203, 164] on div "Customer Import/Export Search List Groups Import/Export Click a button to impor…" at bounding box center [586, 218] width 1172 height 383
click at [502, 112] on span at bounding box center [500, 109] width 139 height 12
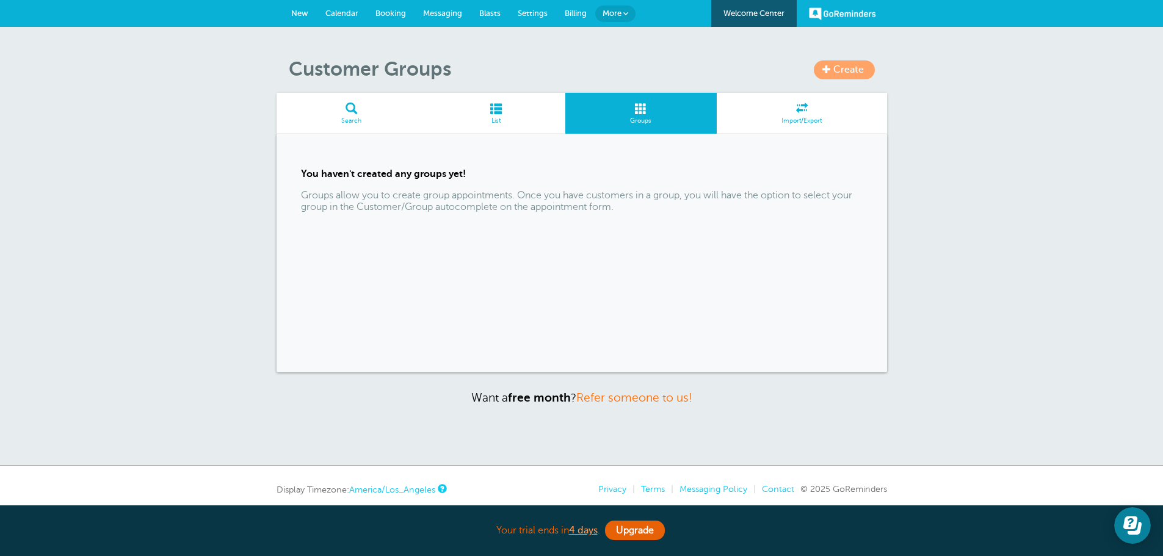
click at [490, 111] on span at bounding box center [495, 109] width 139 height 12
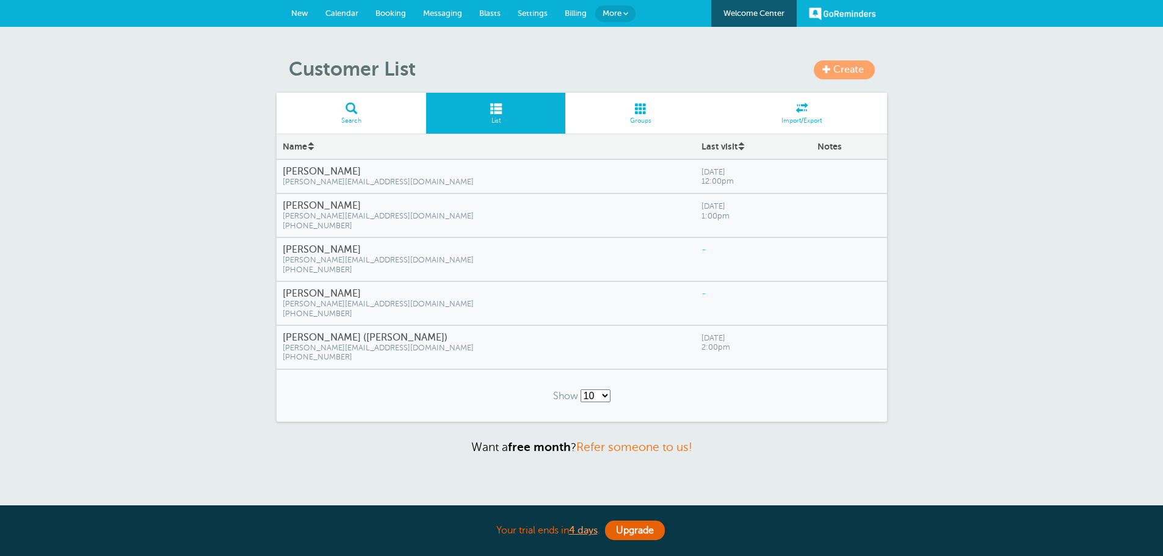
click at [358, 115] on link "Search" at bounding box center [352, 113] width 150 height 41
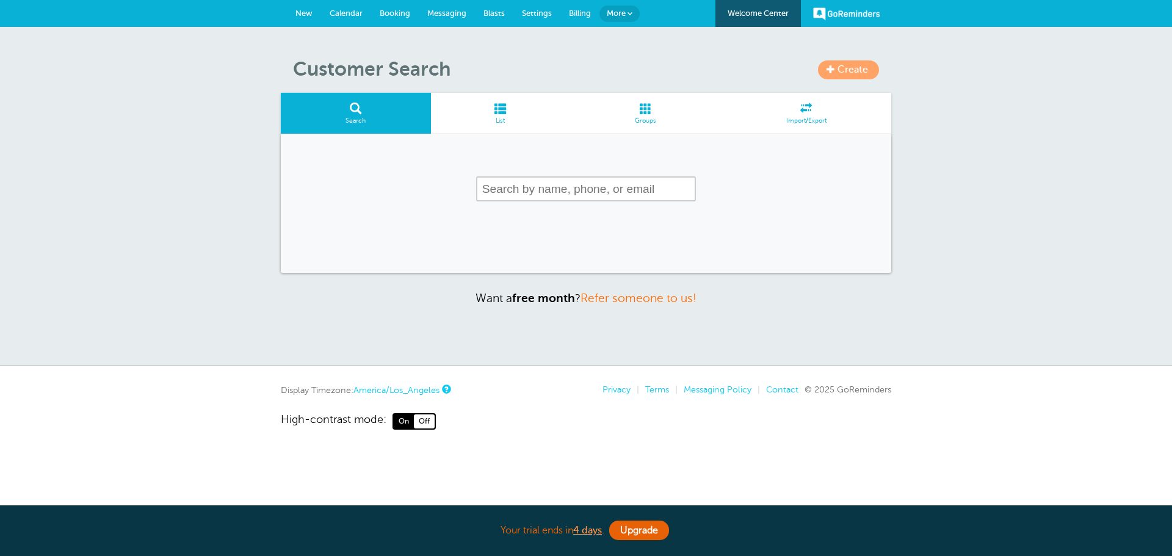
click at [546, 16] on span "Settings" at bounding box center [537, 13] width 30 height 9
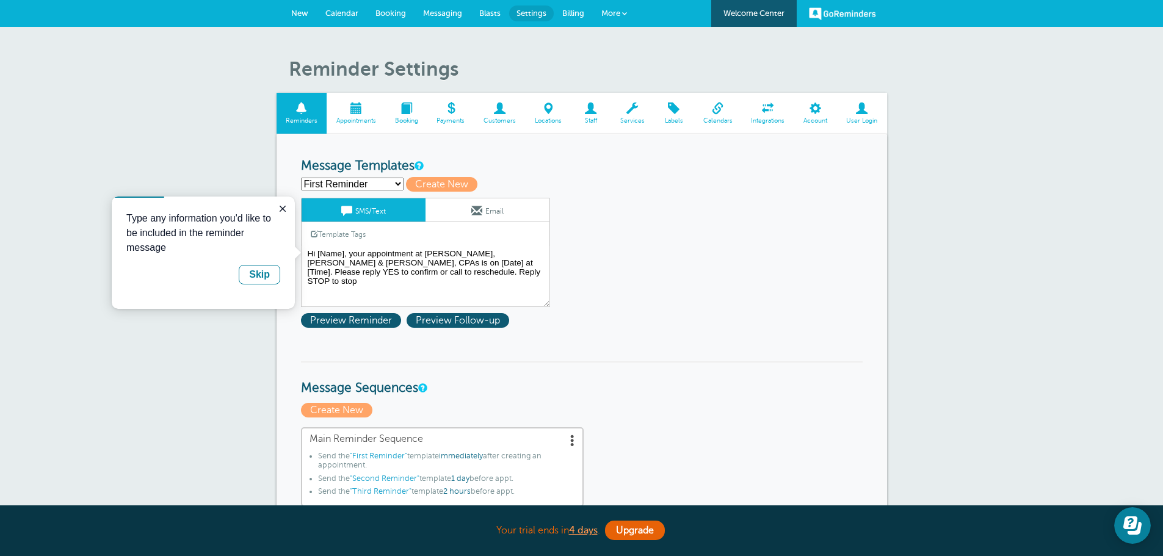
click at [505, 109] on span at bounding box center [499, 109] width 51 height 12
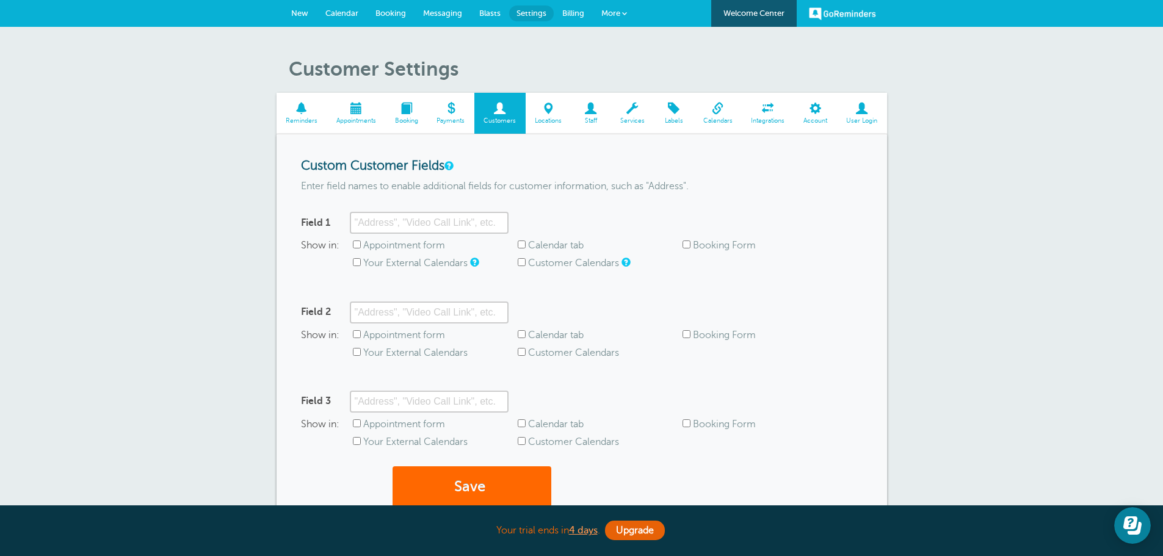
click at [916, 117] on div "Customer Settings Reminders Appointments Booking Payments Customers Locations S…" at bounding box center [581, 333] width 1163 height 612
click at [301, 7] on link "New" at bounding box center [300, 13] width 34 height 27
